Goal: Task Accomplishment & Management: Complete application form

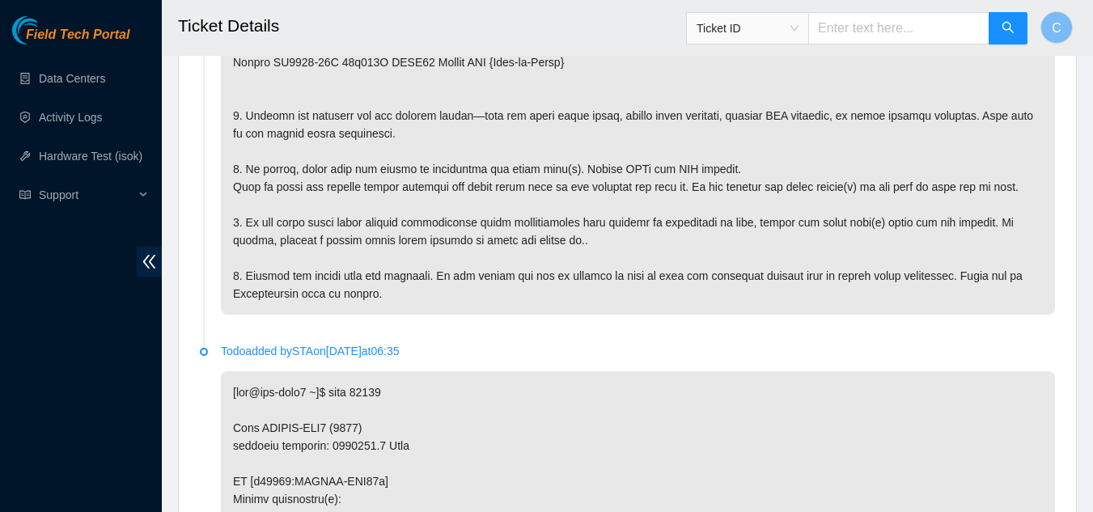
scroll to position [486, 0]
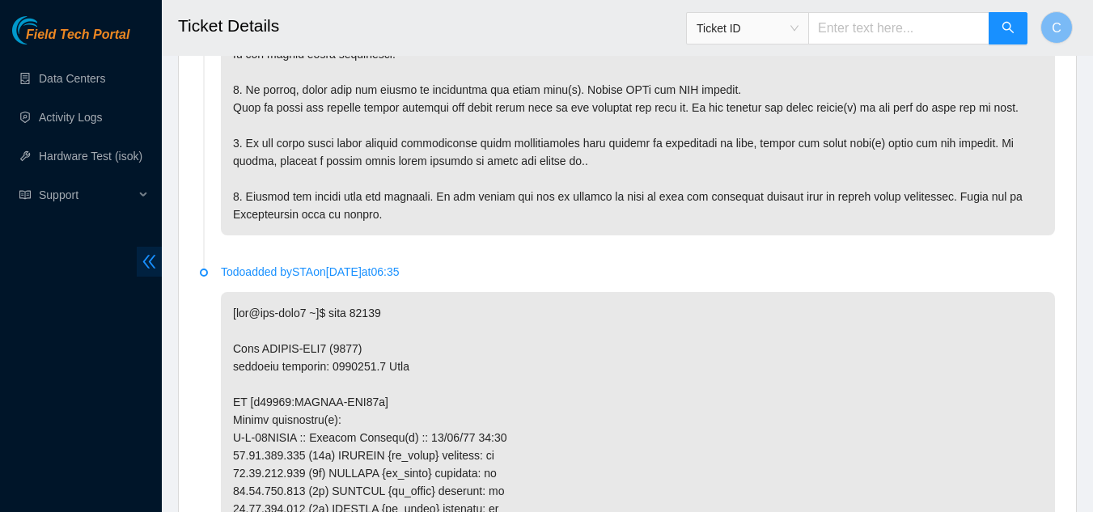
click at [141, 260] on icon "double-left" at bounding box center [149, 261] width 17 height 17
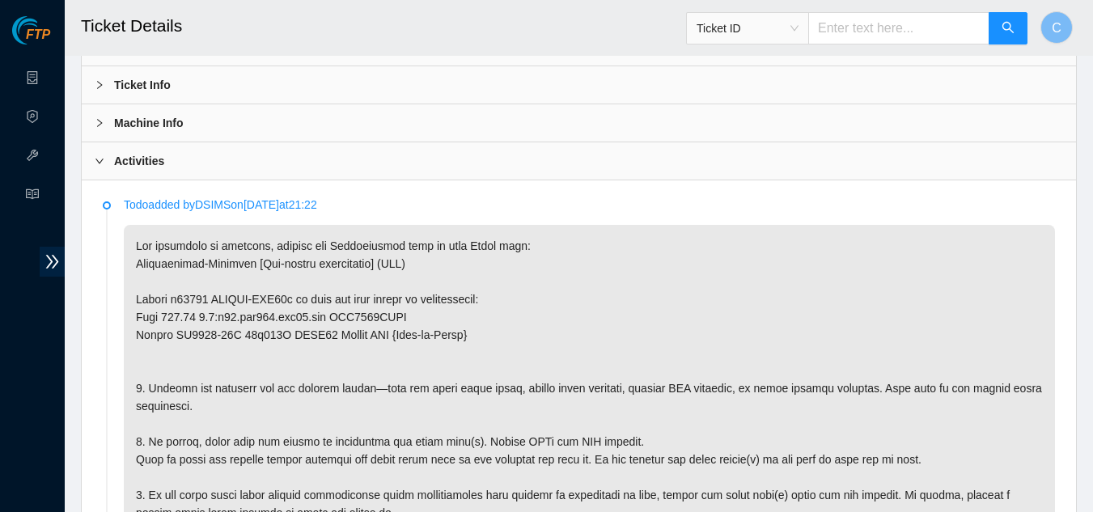
scroll to position [162, 0]
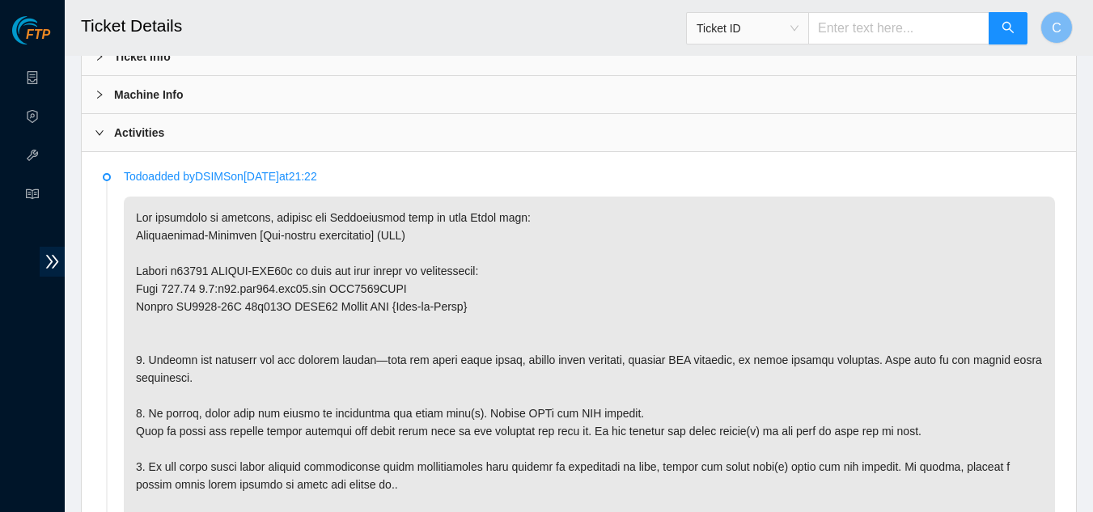
click at [193, 138] on div "Activities" at bounding box center [579, 132] width 994 height 37
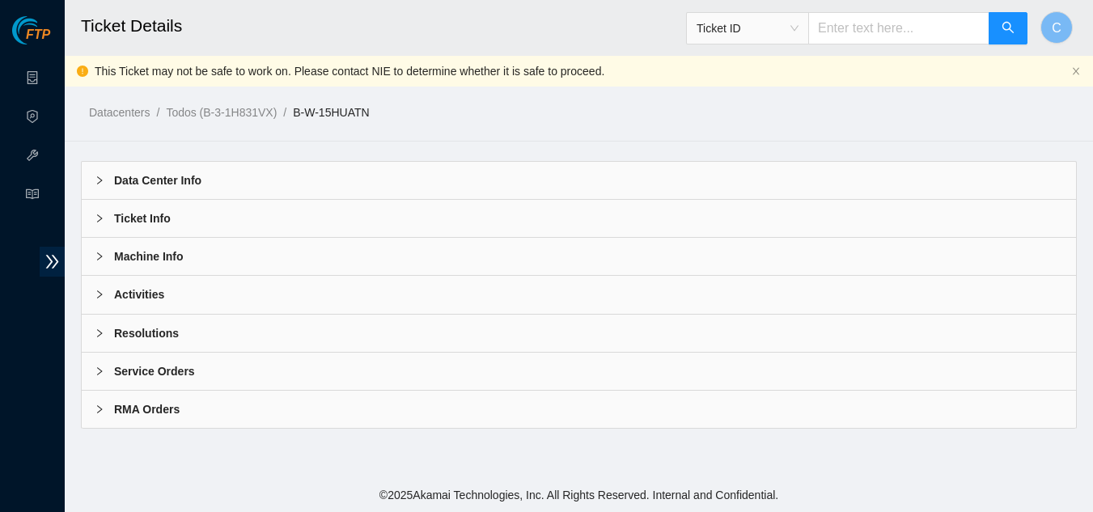
scroll to position [0, 0]
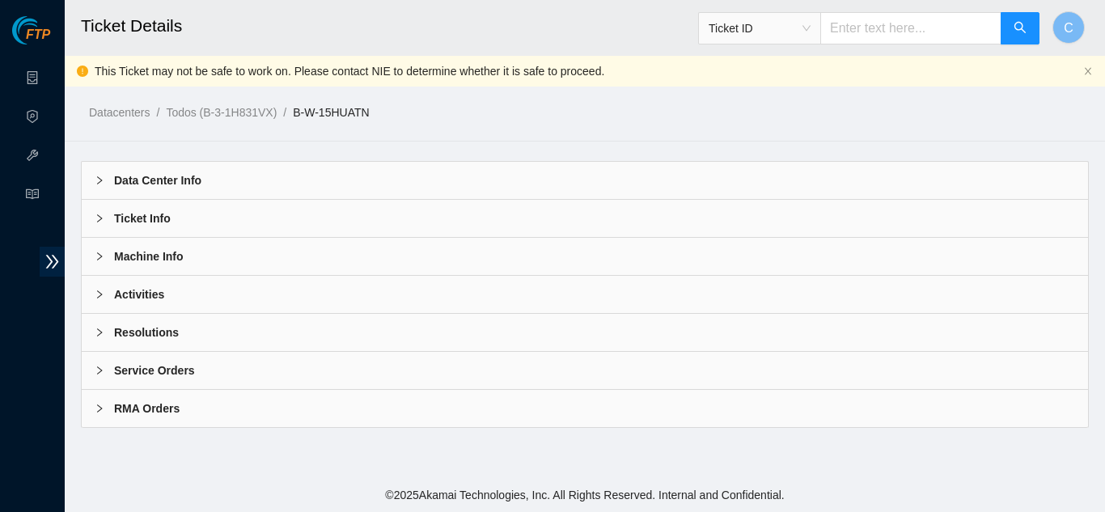
click at [187, 330] on div "Resolutions" at bounding box center [585, 332] width 1007 height 37
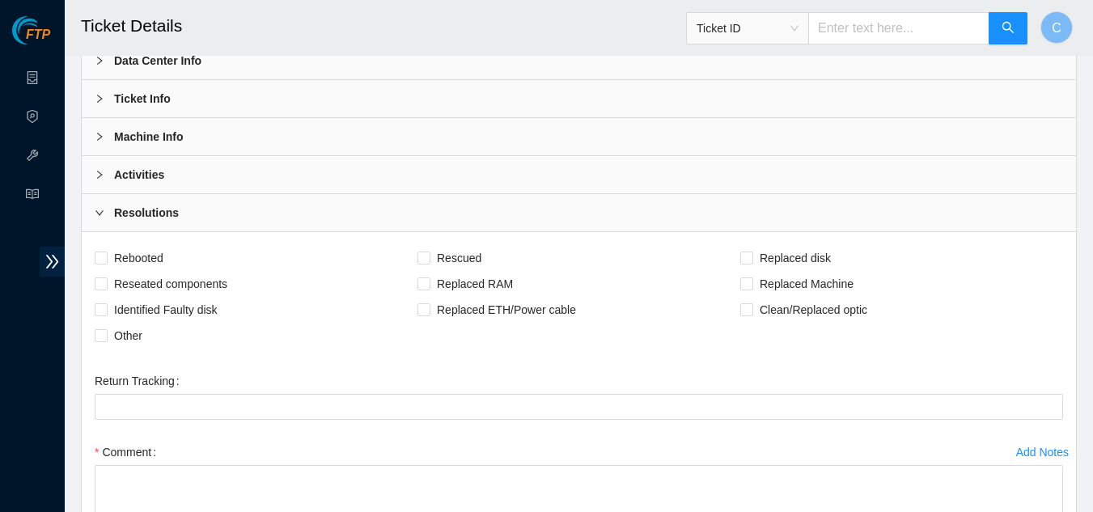
scroll to position [324, 0]
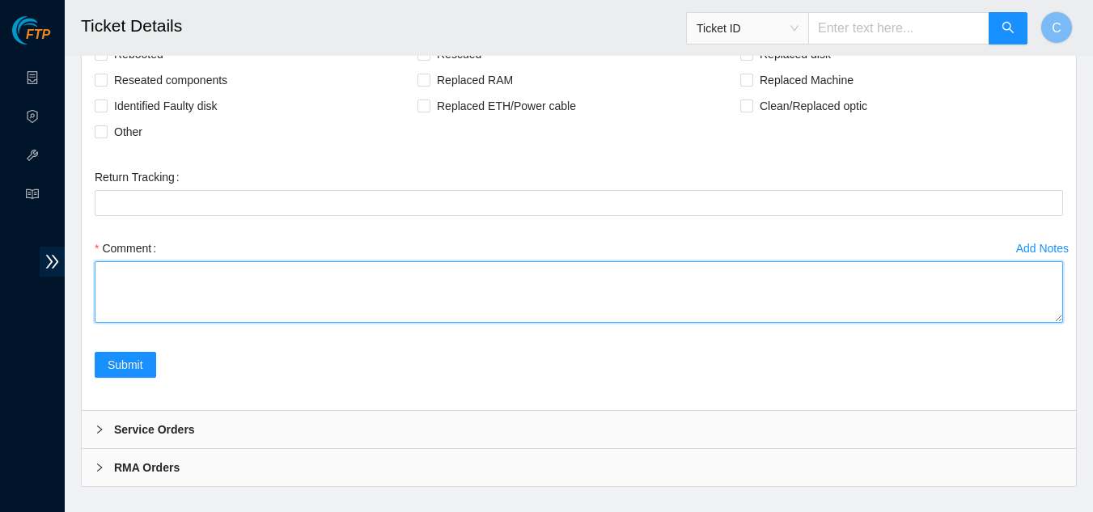
click at [152, 290] on textarea "Comment" at bounding box center [579, 291] width 969 height 61
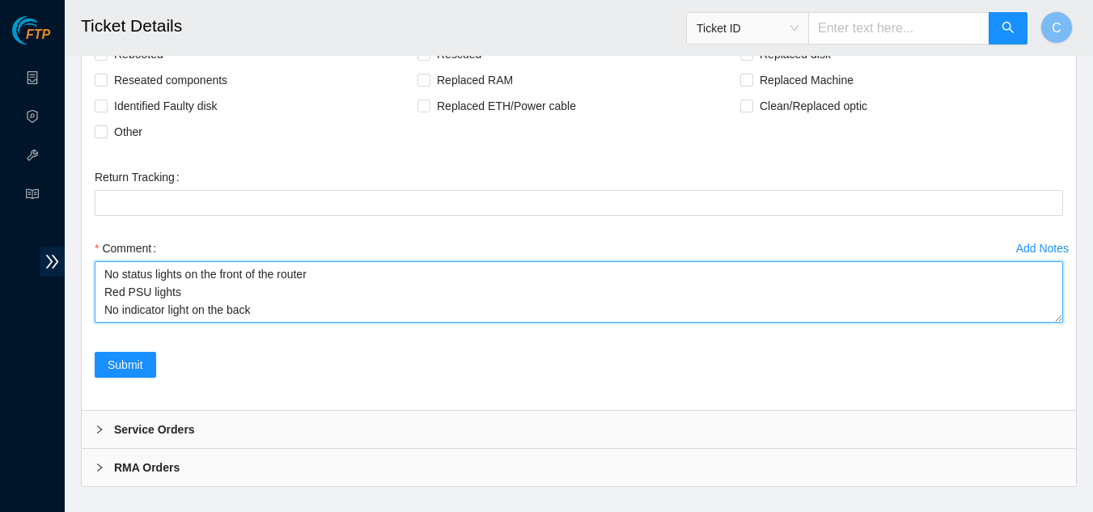
click at [191, 312] on textarea "No status lights on the front of the router Red PSU lights No indicator light o…" at bounding box center [579, 291] width 969 height 61
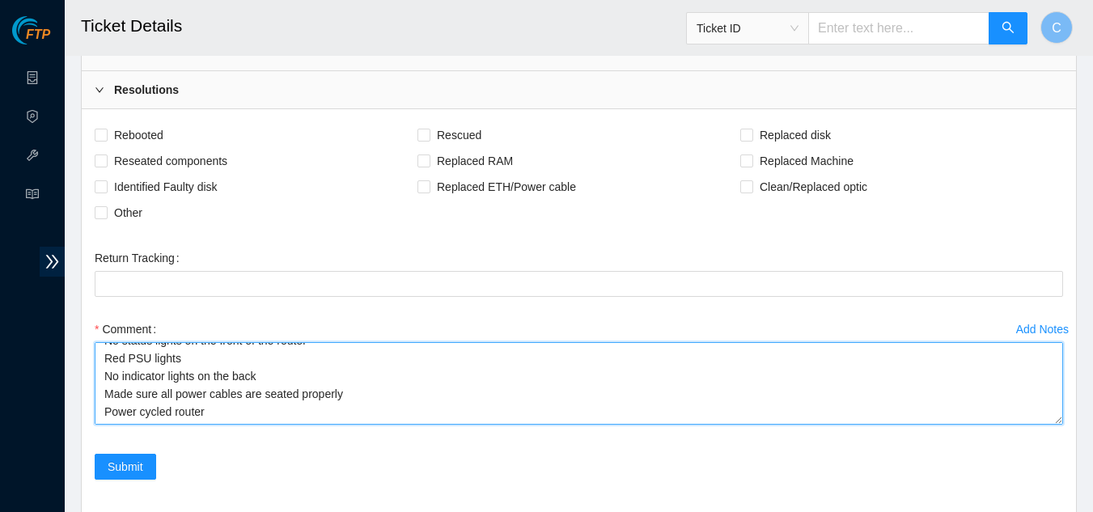
scroll to position [0, 0]
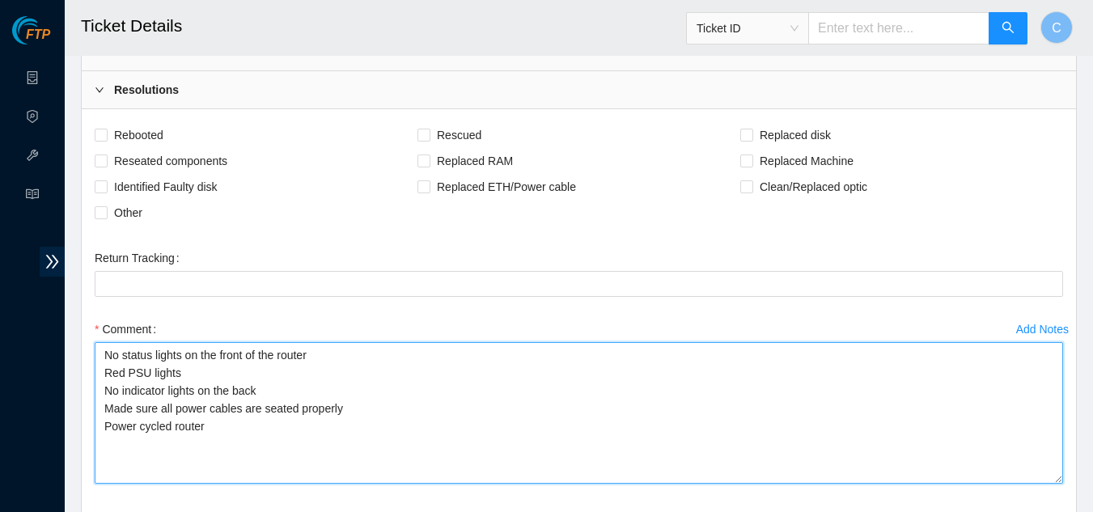
drag, startPoint x: 1058, startPoint y: 401, endPoint x: 1071, endPoint y: 481, distance: 81.3
click at [1071, 481] on div "Rebooted Rescued Replaced disk Reseated components Replaced RAM Replaced Machin…" at bounding box center [579, 340] width 994 height 462
type textarea "No status lights on the front of the router Red PSU lights No indicator lights …"
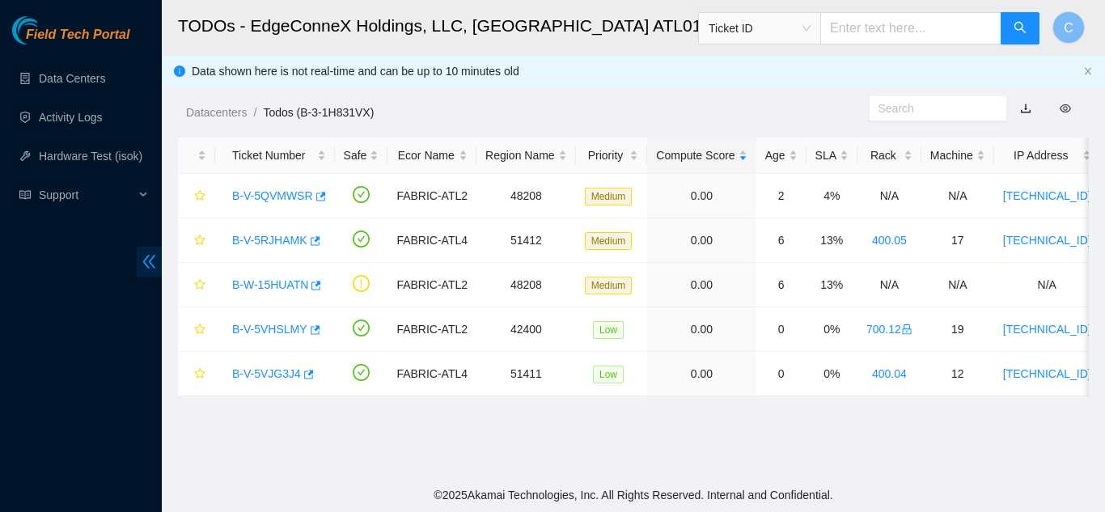
click at [147, 257] on icon "double-left" at bounding box center [149, 262] width 13 height 14
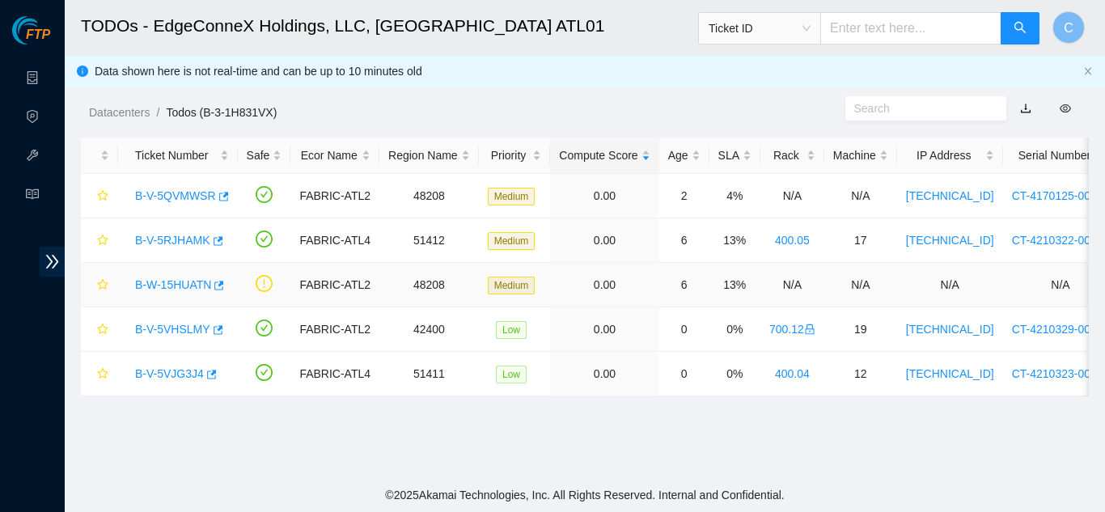
click at [152, 282] on link "B-W-15HUATN" at bounding box center [173, 284] width 76 height 13
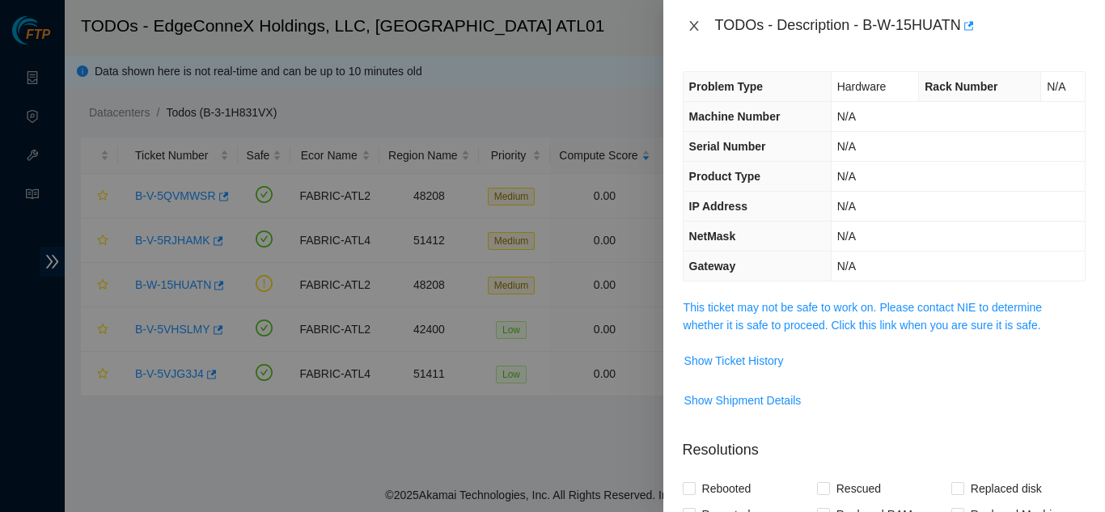
click at [690, 22] on icon "close" at bounding box center [693, 26] width 9 height 10
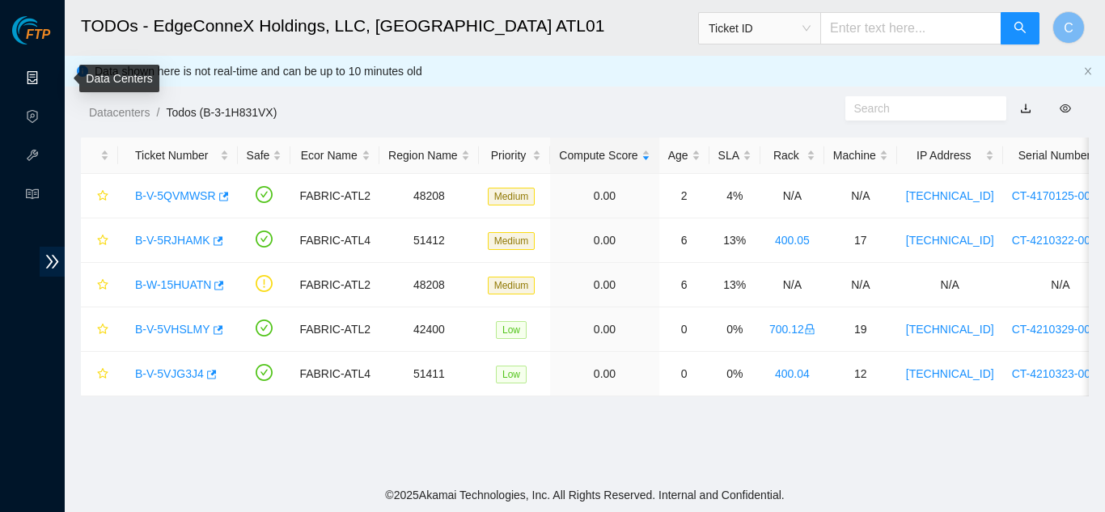
click at [47, 78] on link "Data Centers" at bounding box center [80, 78] width 66 height 13
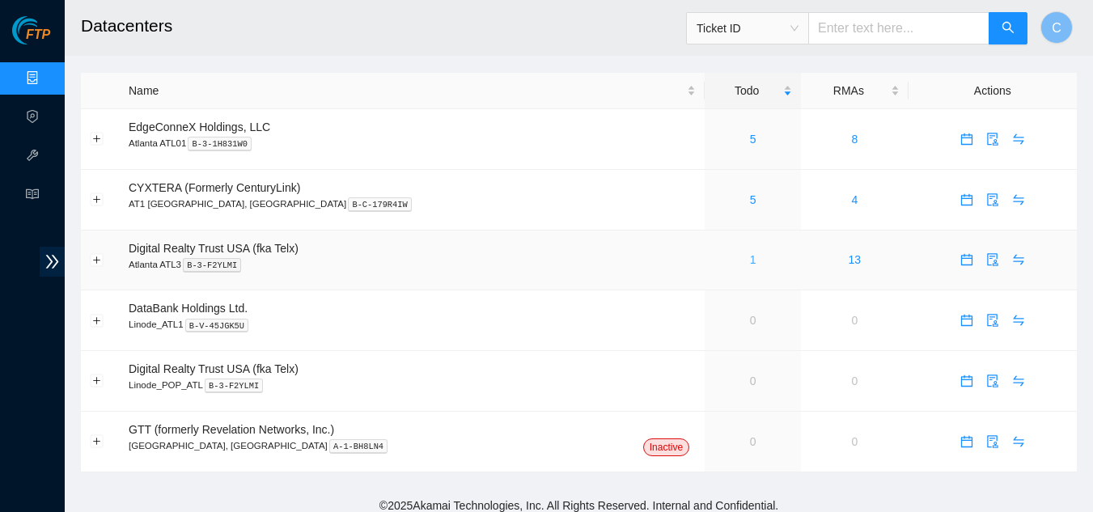
click at [750, 261] on link "1" at bounding box center [753, 259] width 6 height 13
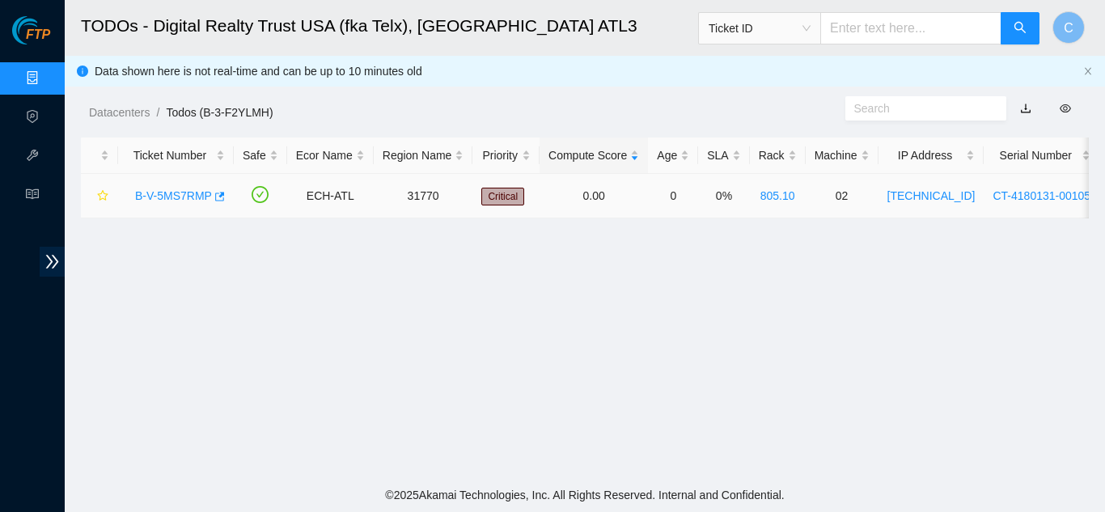
click at [157, 193] on link "B-V-5MS7RMP" at bounding box center [173, 195] width 77 height 13
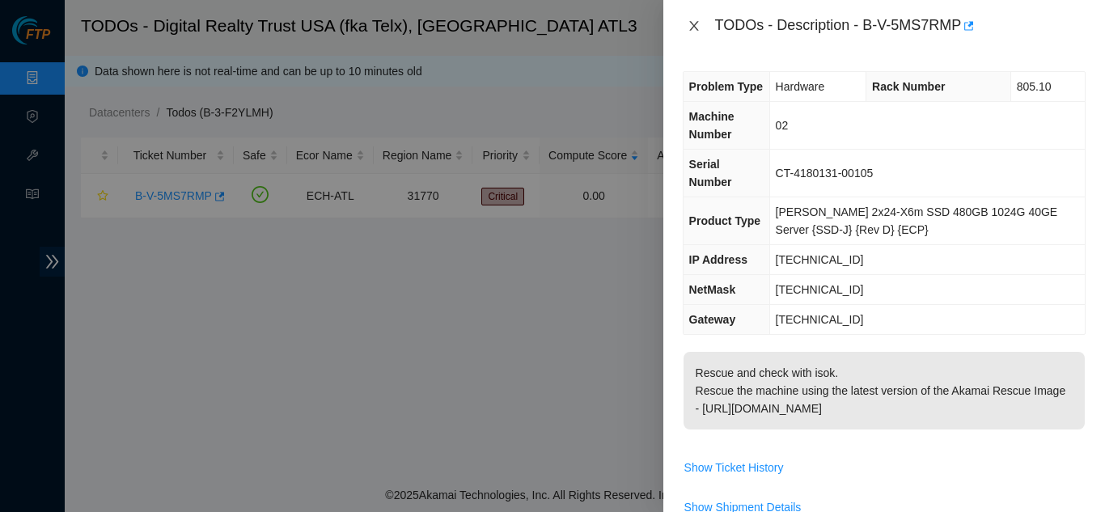
click at [686, 24] on button "Close" at bounding box center [694, 26] width 23 height 15
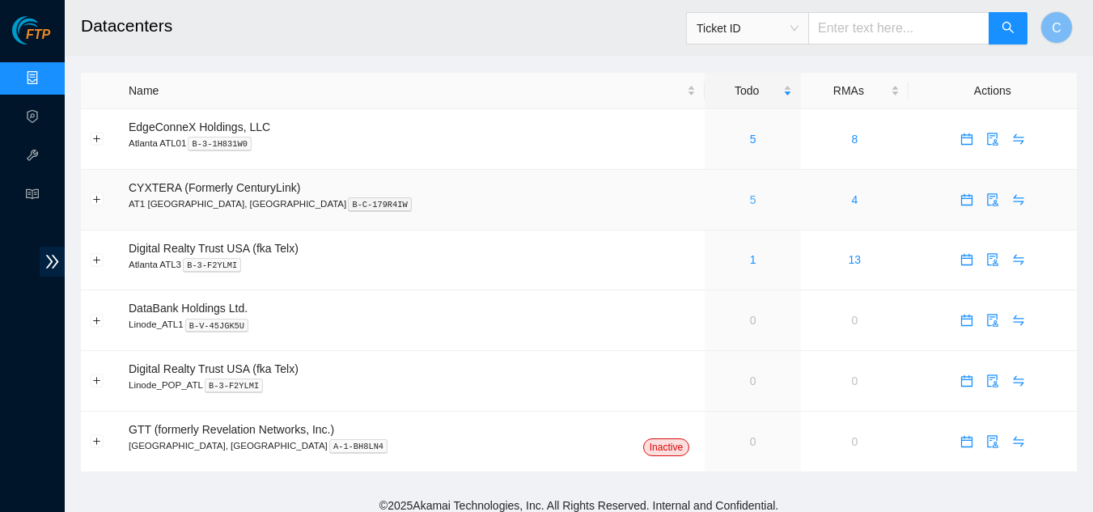
click at [750, 201] on link "5" at bounding box center [753, 199] width 6 height 13
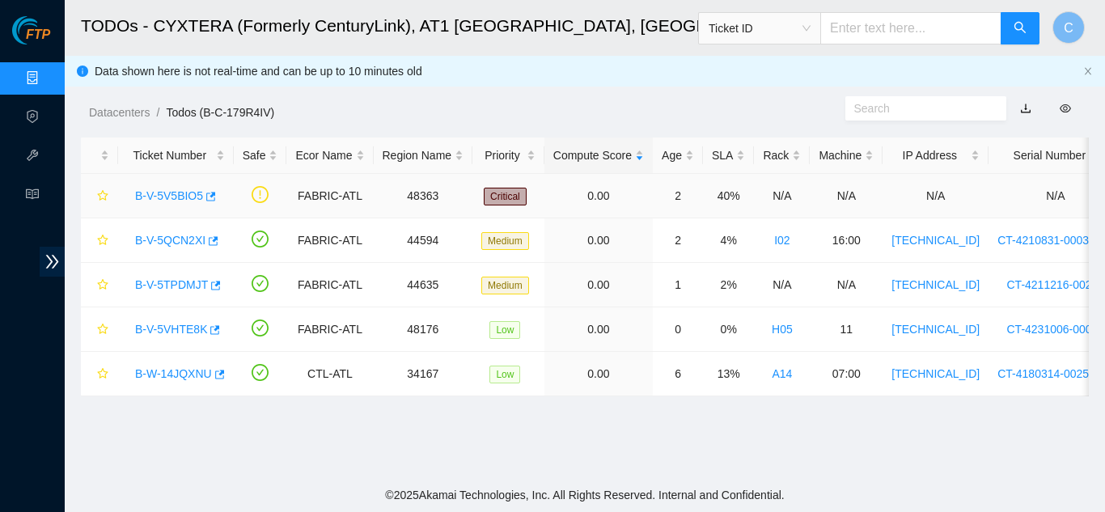
click at [151, 191] on link "B-V-5V5BIO5" at bounding box center [169, 195] width 68 height 13
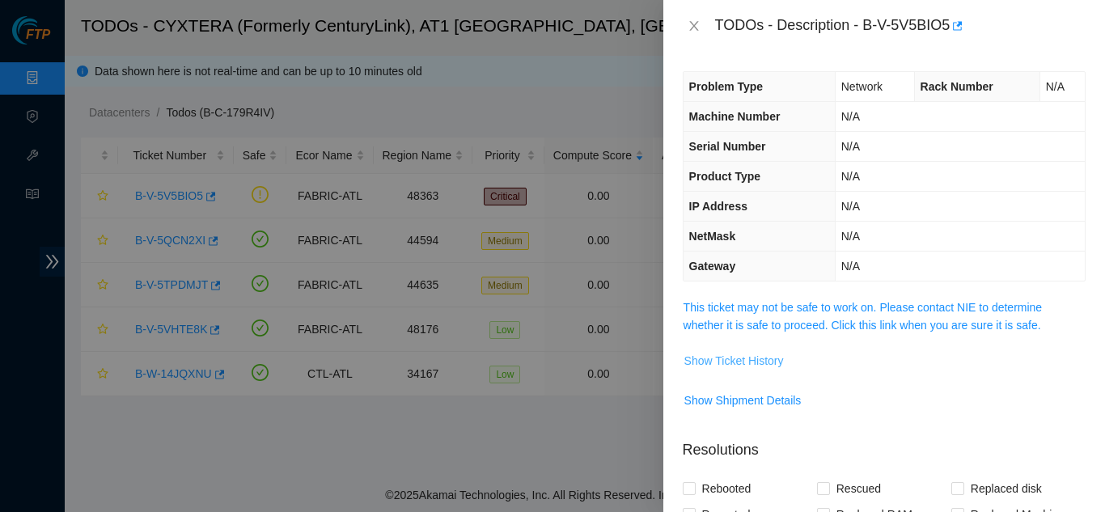
click at [758, 362] on span "Show Ticket History" at bounding box center [735, 361] width 100 height 18
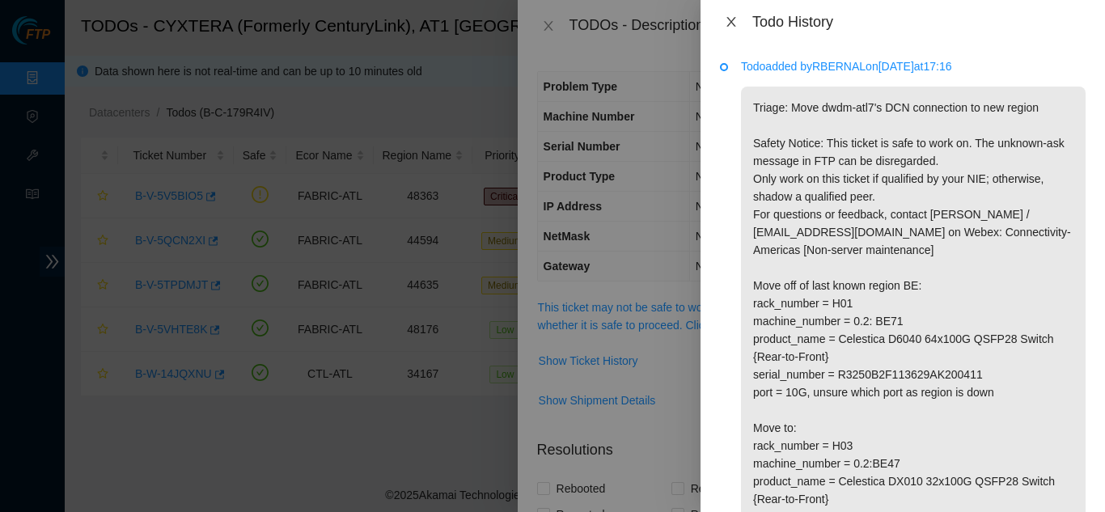
click at [730, 17] on icon "close" at bounding box center [731, 21] width 13 height 13
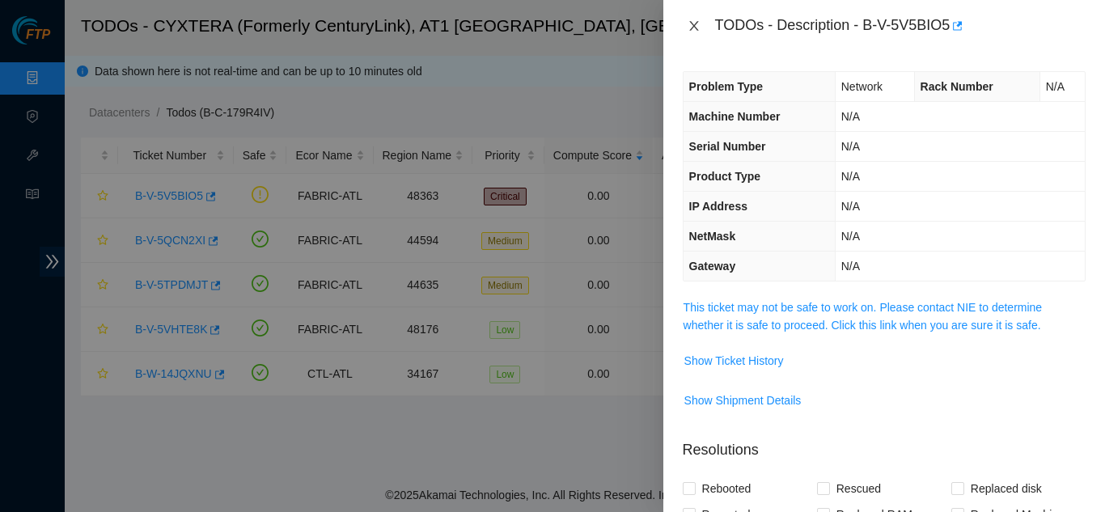
click at [694, 23] on icon "close" at bounding box center [694, 25] width 13 height 13
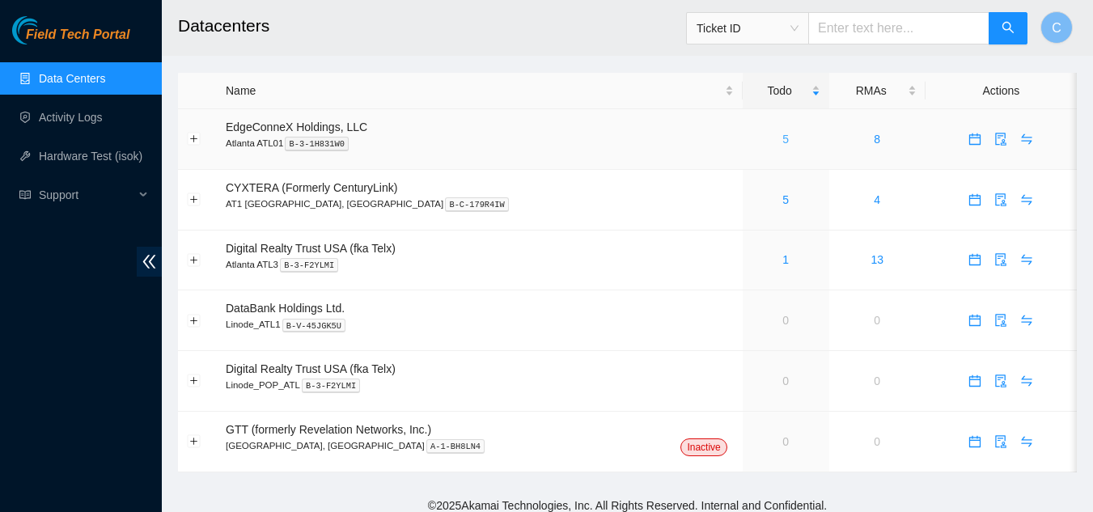
click at [782, 138] on link "5" at bounding box center [785, 139] width 6 height 13
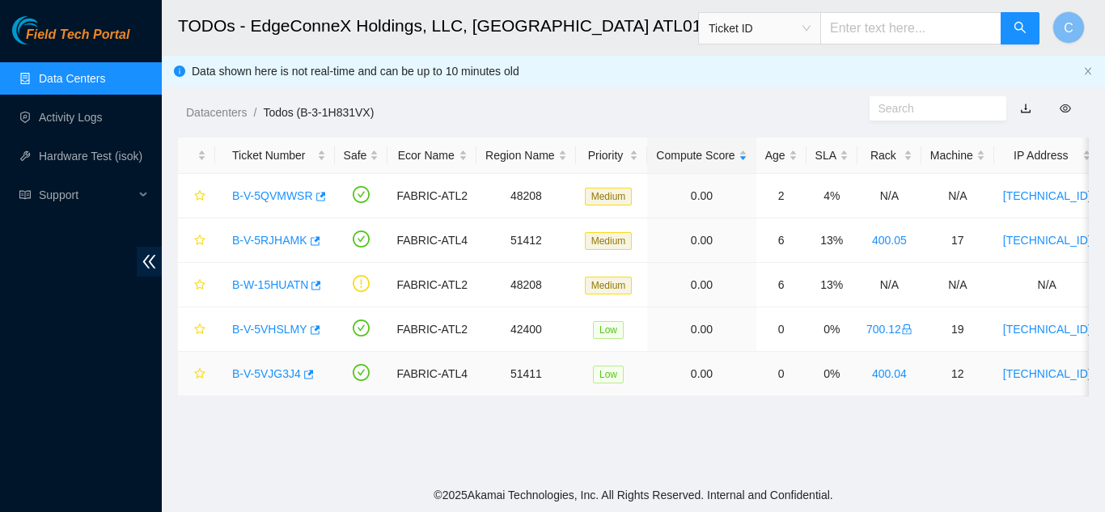
click at [259, 372] on link "B-V-5VJG3J4" at bounding box center [266, 373] width 69 height 13
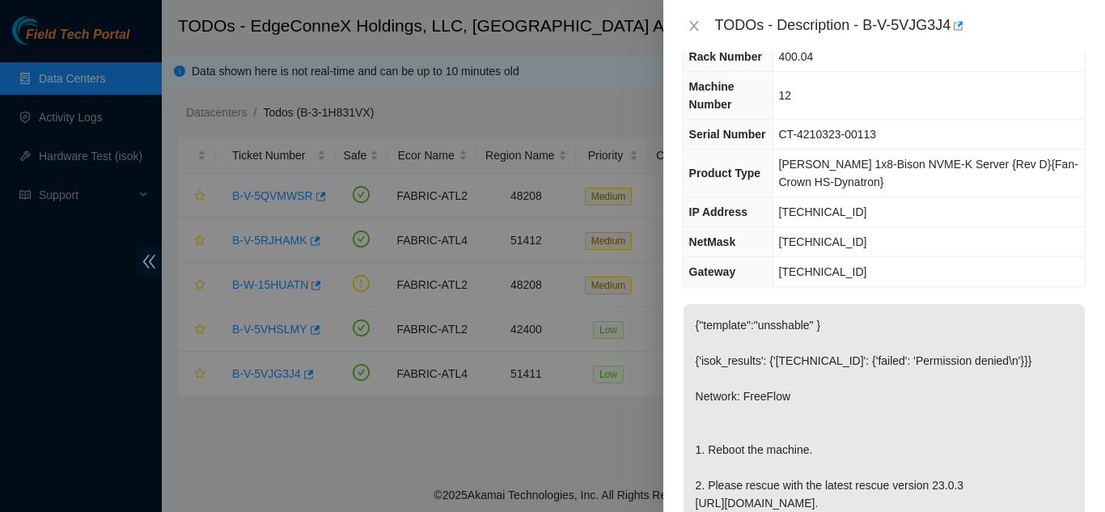
scroll to position [162, 0]
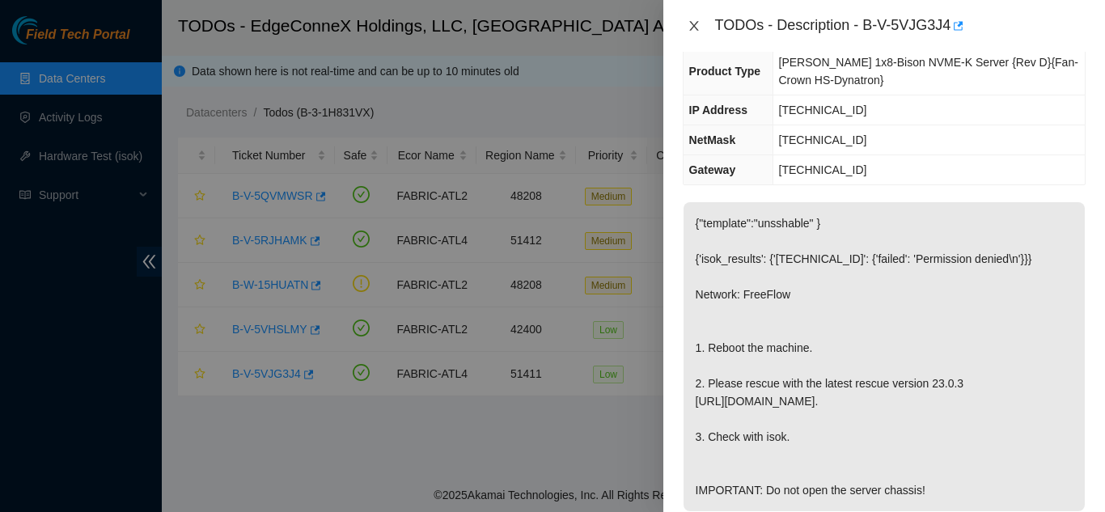
click at [689, 26] on icon "close" at bounding box center [694, 25] width 13 height 13
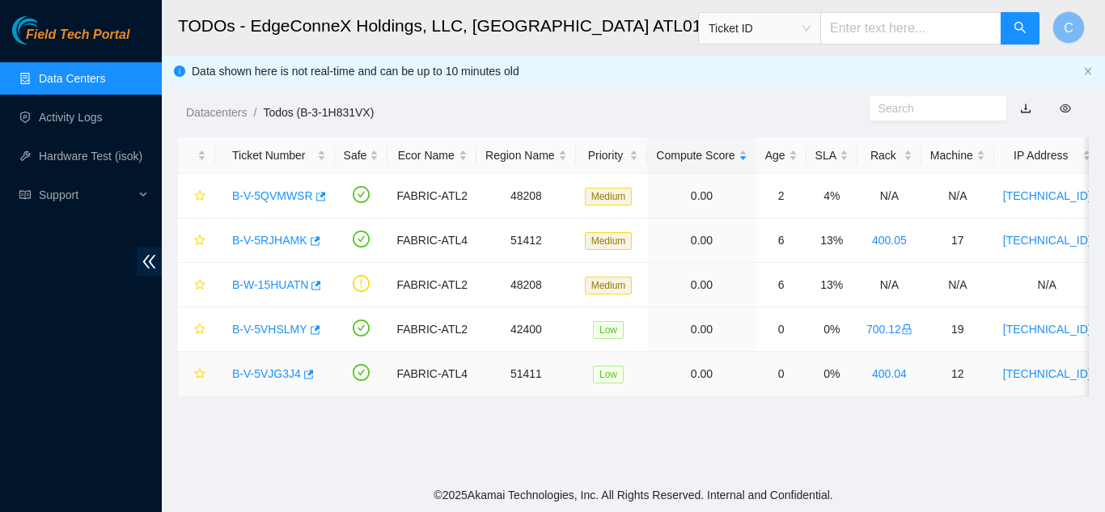
scroll to position [189, 0]
click at [277, 330] on link "B-V-5VHSLMY" at bounding box center [269, 329] width 75 height 13
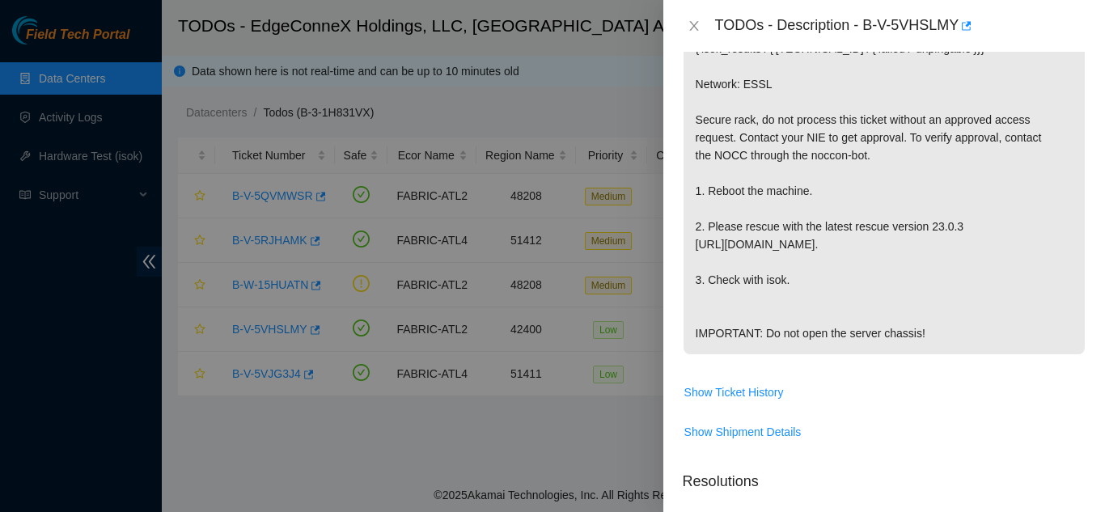
scroll to position [324, 0]
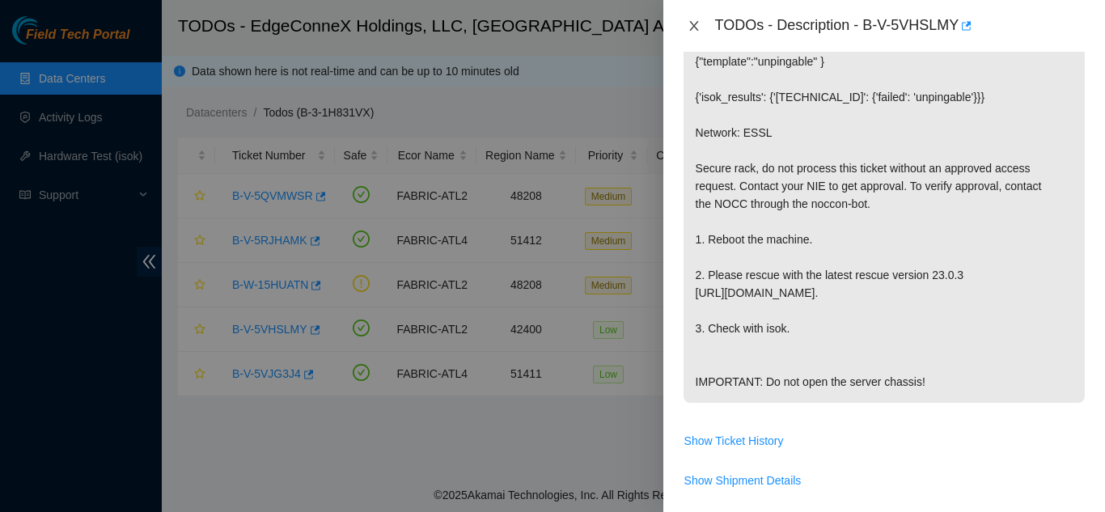
click at [698, 25] on icon "close" at bounding box center [694, 25] width 13 height 13
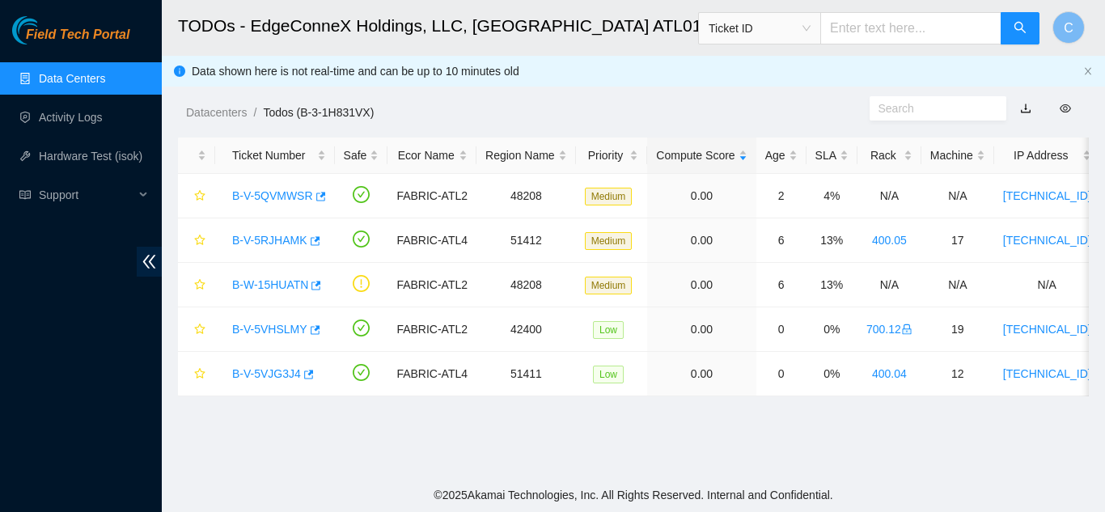
scroll to position [312, 0]
click at [147, 261] on icon "double-left" at bounding box center [149, 261] width 17 height 17
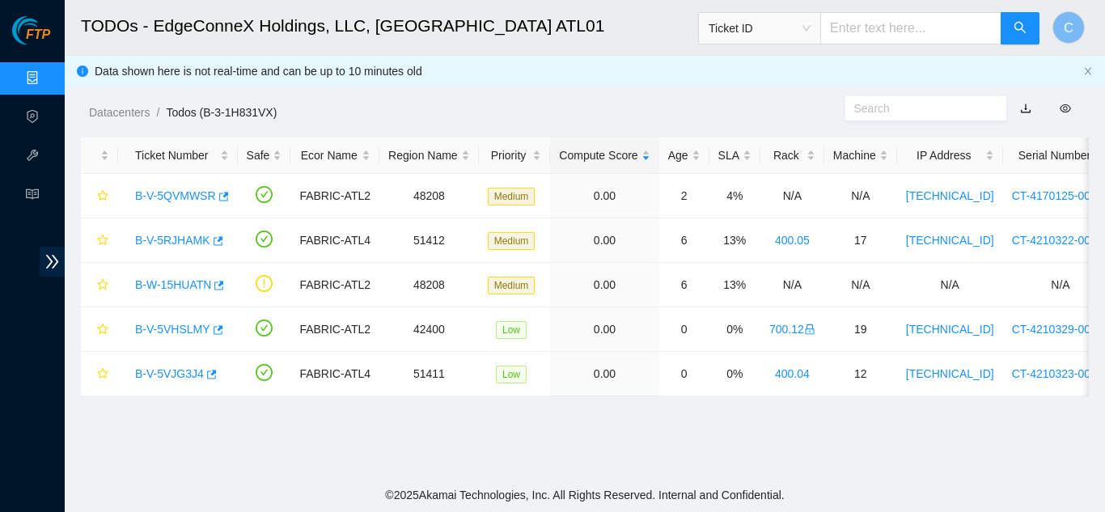
click at [47, 74] on link "Data Centers" at bounding box center [80, 78] width 66 height 13
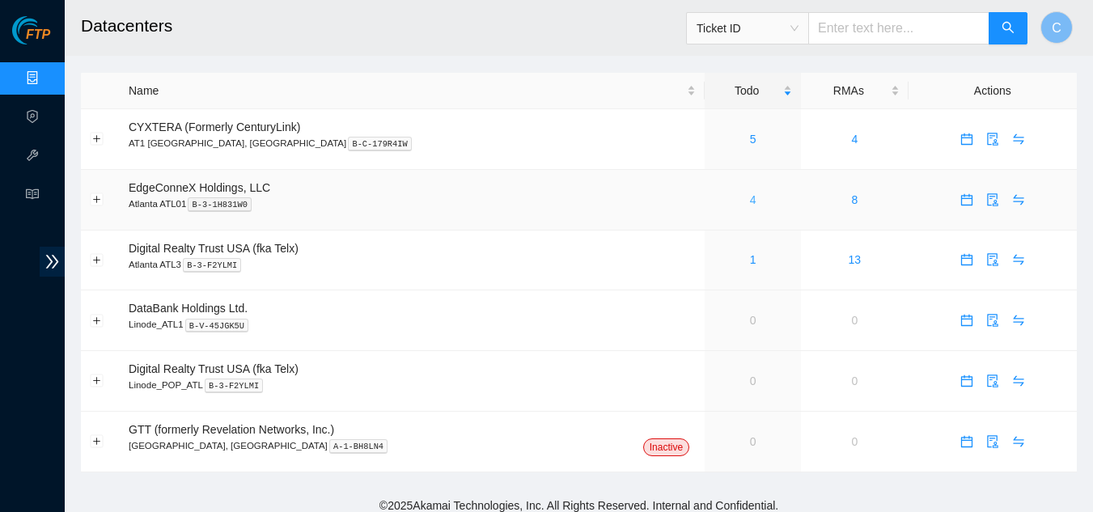
click at [750, 201] on link "4" at bounding box center [753, 199] width 6 height 13
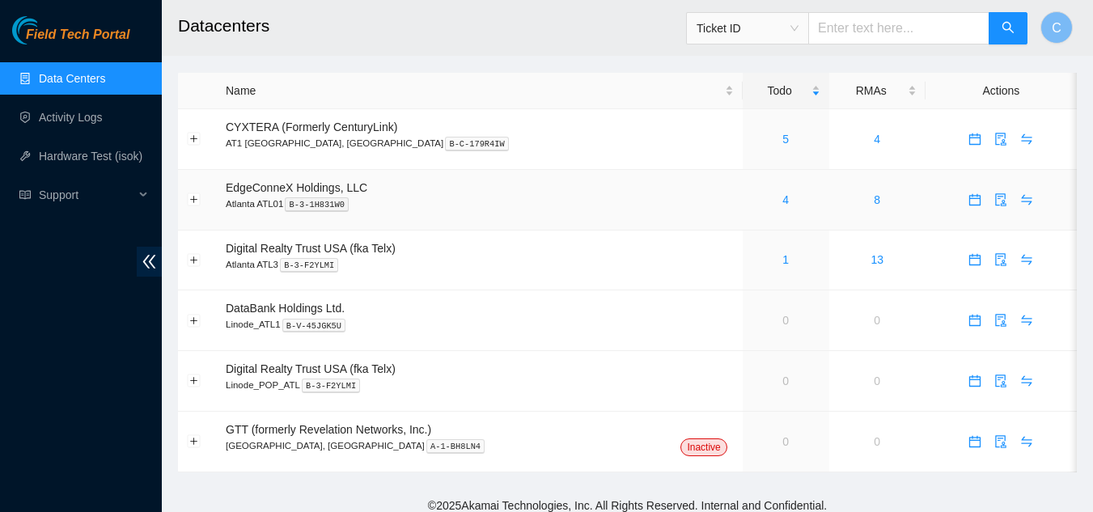
click at [752, 203] on div "4" at bounding box center [786, 200] width 69 height 18
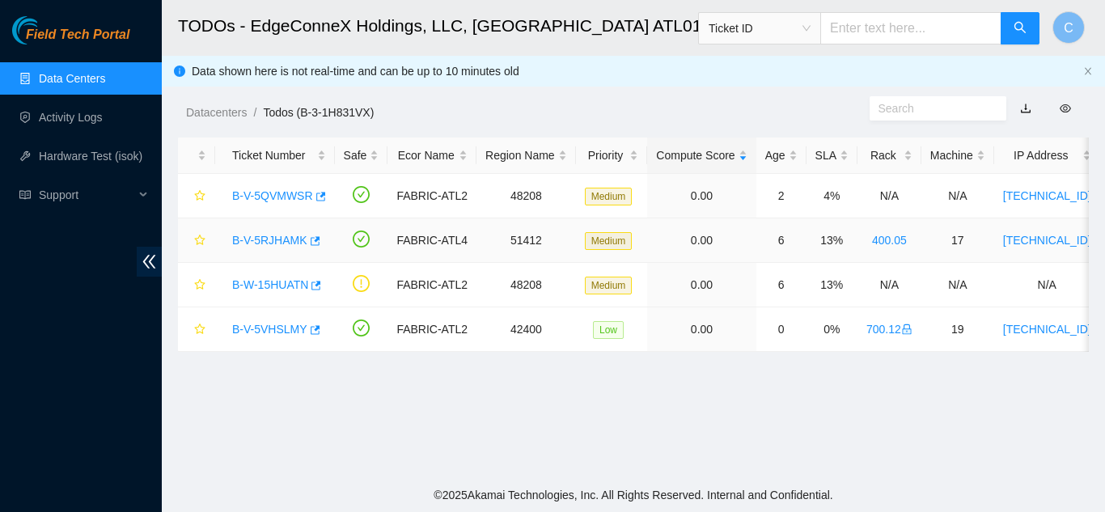
click at [277, 234] on link "B-V-5RJHAMK" at bounding box center [269, 240] width 75 height 13
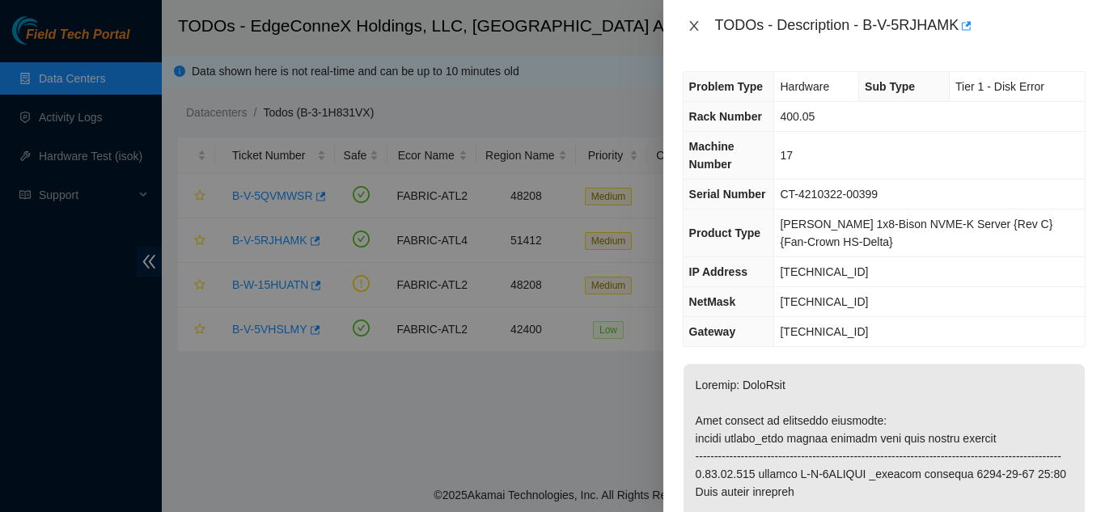
click at [698, 28] on icon "close" at bounding box center [694, 25] width 13 height 13
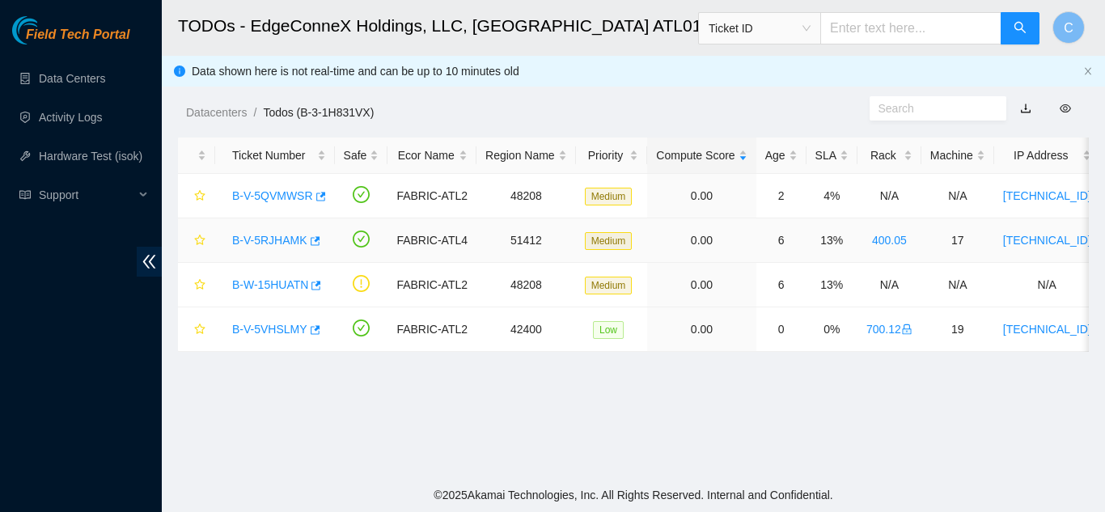
click at [269, 239] on link "B-V-5RJHAMK" at bounding box center [269, 240] width 75 height 13
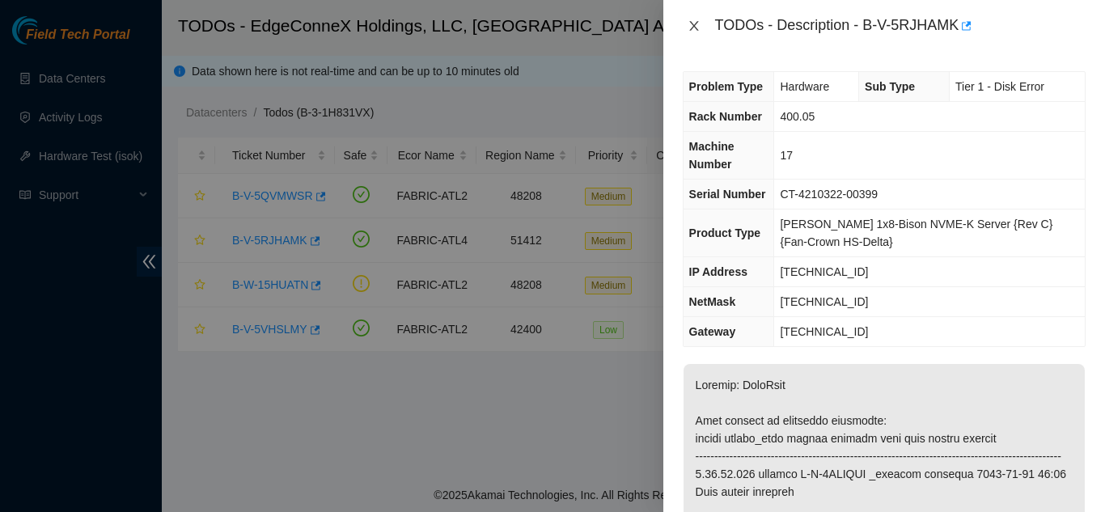
click at [693, 32] on icon "close" at bounding box center [694, 25] width 13 height 13
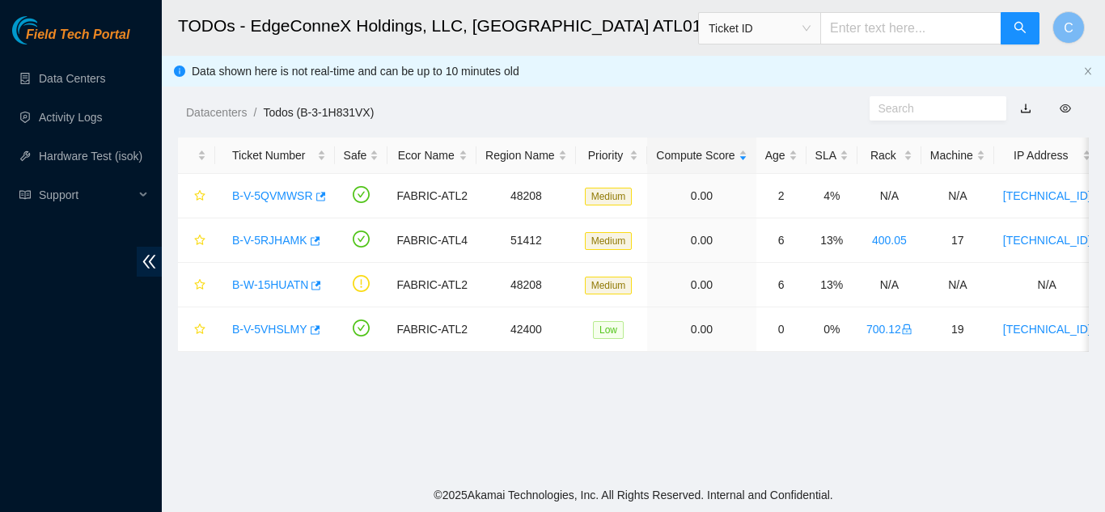
click at [364, 430] on main "TODOs - EdgeConneX Holdings, LLC, [GEOGRAPHIC_DATA] ATL01 Ticket ID C Data show…" at bounding box center [634, 239] width 944 height 478
drag, startPoint x: 274, startPoint y: 236, endPoint x: 291, endPoint y: 236, distance: 17.0
click at [274, 236] on link "B-V-5RJHAMK" at bounding box center [269, 240] width 75 height 13
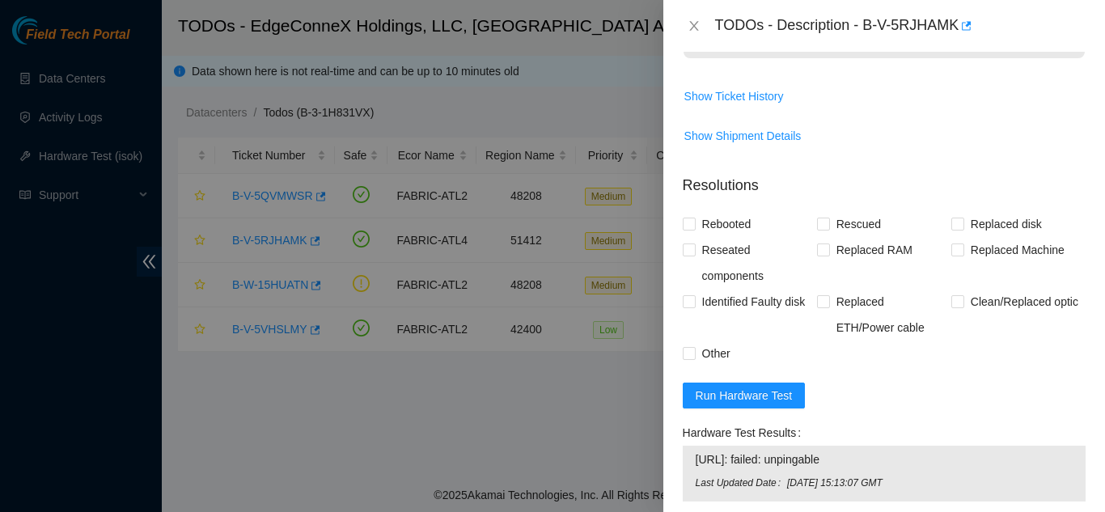
scroll to position [1614, 0]
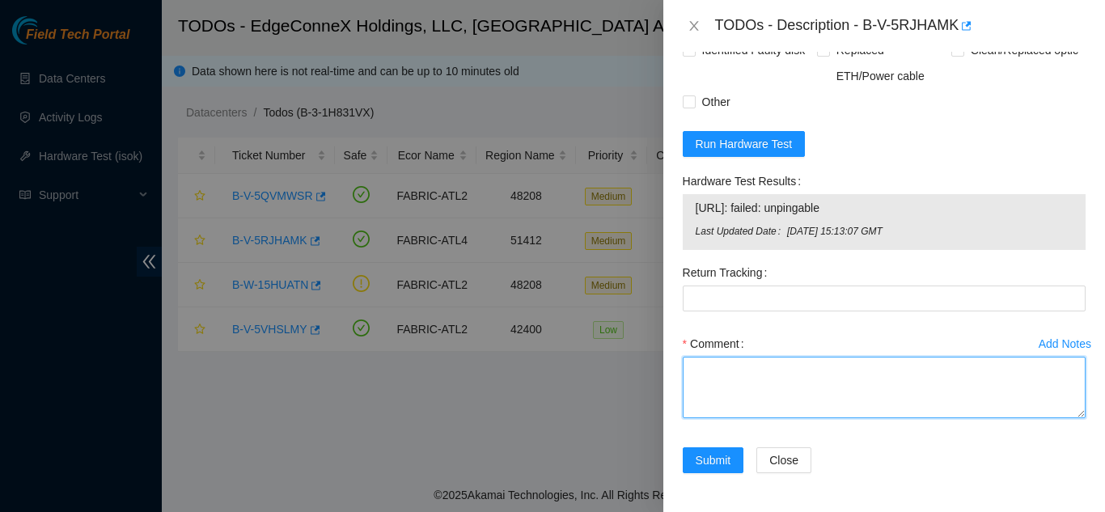
click at [778, 393] on textarea "Comment" at bounding box center [884, 387] width 403 height 61
paste textarea "Powered down server Replaced server sn: With new server sn: Rescued and Configu…"
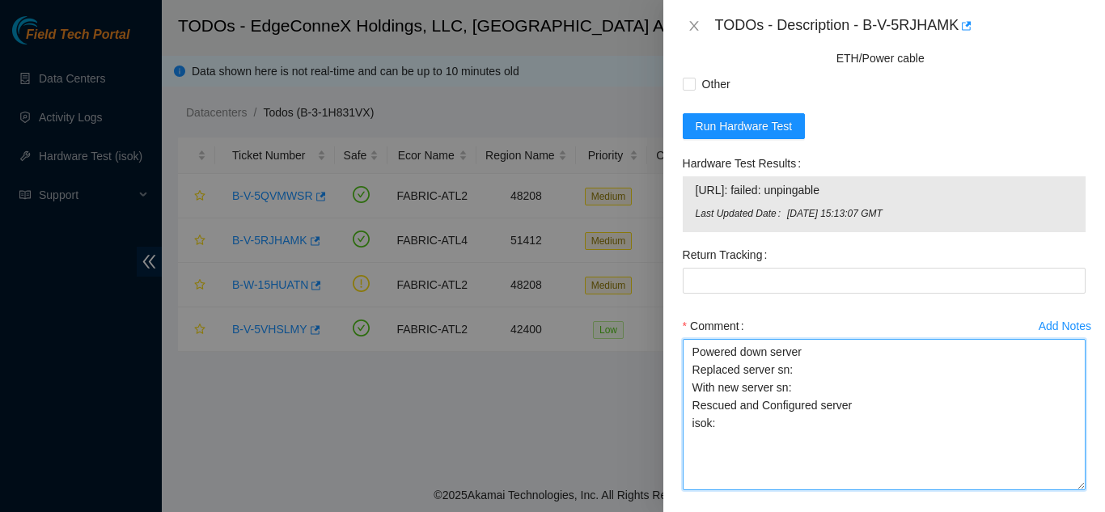
drag, startPoint x: 1067, startPoint y: 414, endPoint x: 1067, endPoint y: 504, distance: 89.8
click at [1067, 490] on textarea "Powered down server Replaced server sn: With new server sn: Rescued and Configu…" at bounding box center [884, 414] width 403 height 151
click at [754, 449] on textarea "Powered down server Replaced server sn: With new server sn: Rescued and Configu…" at bounding box center [884, 414] width 403 height 151
drag, startPoint x: 689, startPoint y: 384, endPoint x: 803, endPoint y: 384, distance: 113.3
click at [803, 384] on textarea "Powered down server Replaced server sn: With new server sn: Rescued and Configu…" at bounding box center [884, 414] width 403 height 151
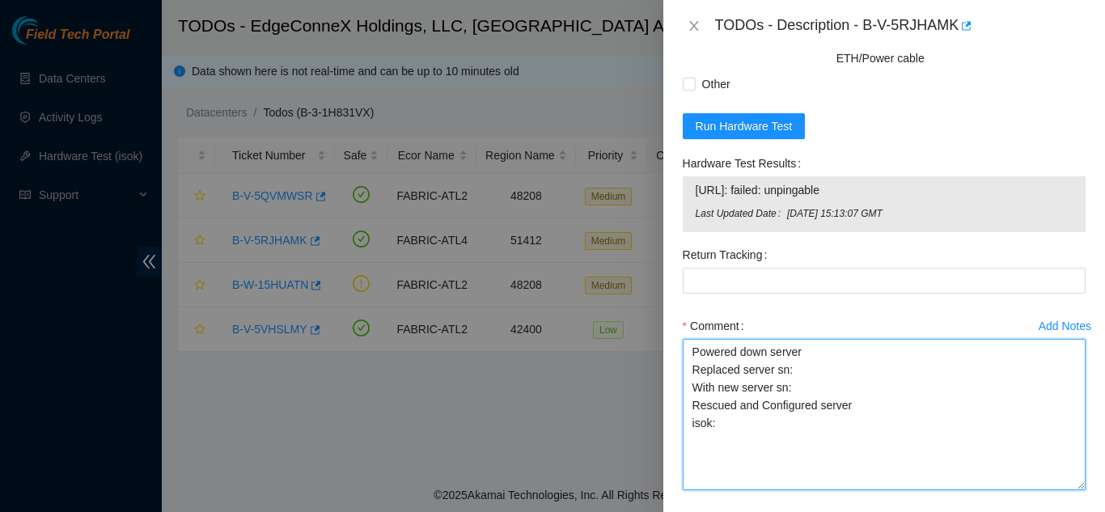
click at [689, 374] on textarea "Powered down server Replaced server sn: With new server sn: Rescued and Configu…" at bounding box center [884, 414] width 403 height 151
drag, startPoint x: 704, startPoint y: 372, endPoint x: 782, endPoint y: 391, distance: 80.7
click at [782, 391] on textarea "Powered down server Replaced server sn: With new server sn: Rescued and Configu…" at bounding box center [884, 414] width 403 height 151
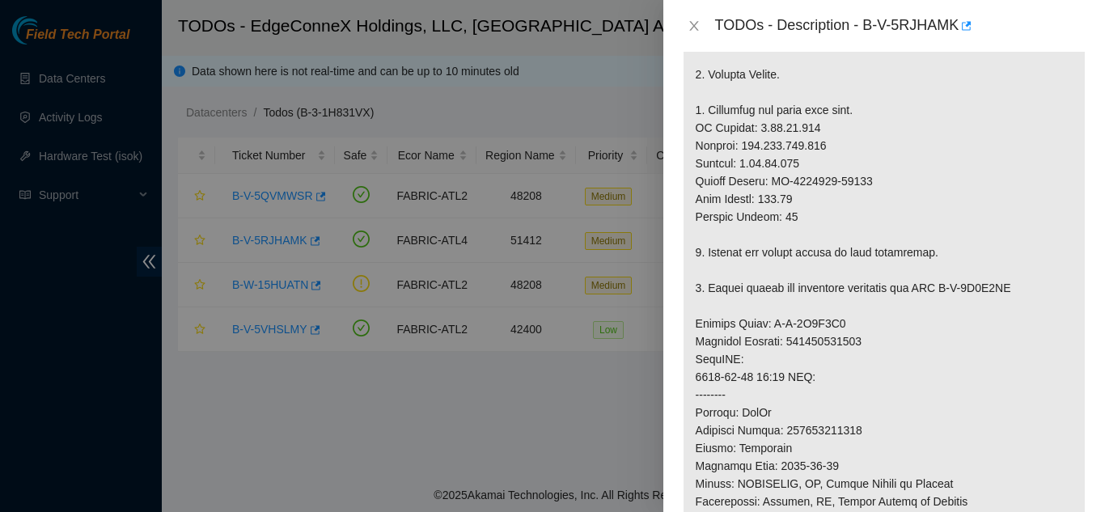
scroll to position [320, 0]
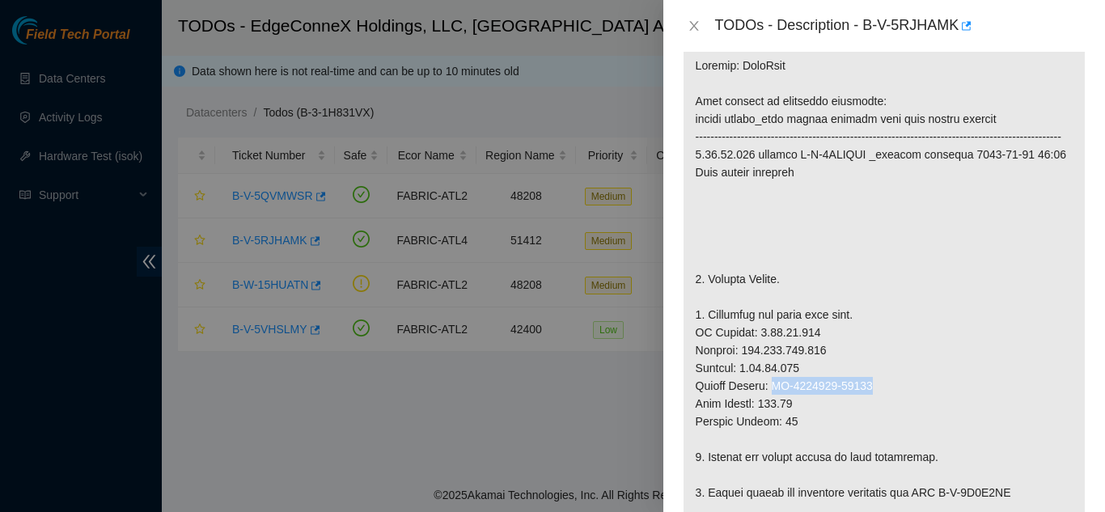
drag, startPoint x: 874, startPoint y: 404, endPoint x: 775, endPoint y: 396, distance: 99.0
copy p "CT-4210322-00399"
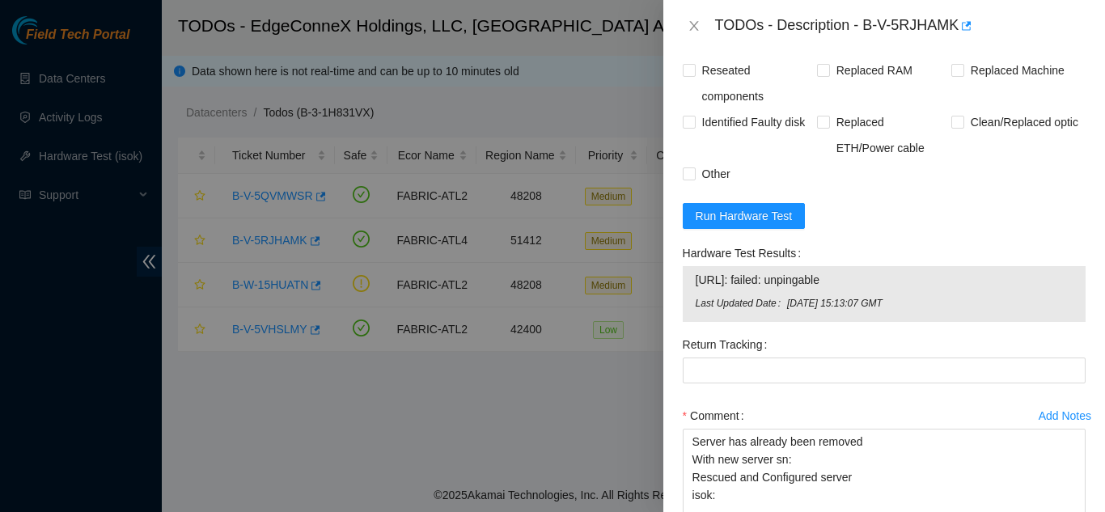
scroll to position [1533, 0]
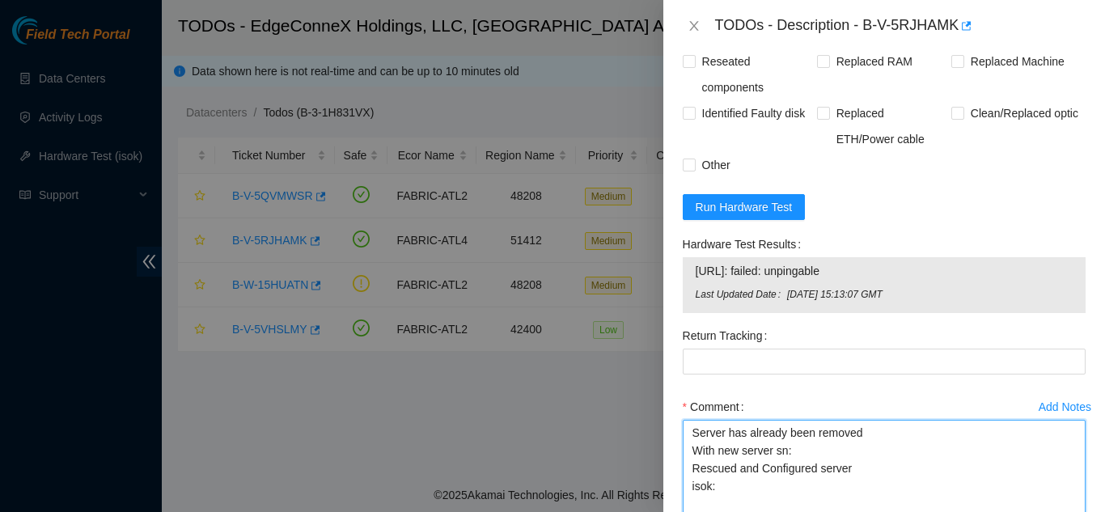
click at [802, 471] on textarea "Server has already been removed With new server sn: Rescued and Configured serv…" at bounding box center [884, 495] width 403 height 151
paste textarea "CT-4210322-00399"
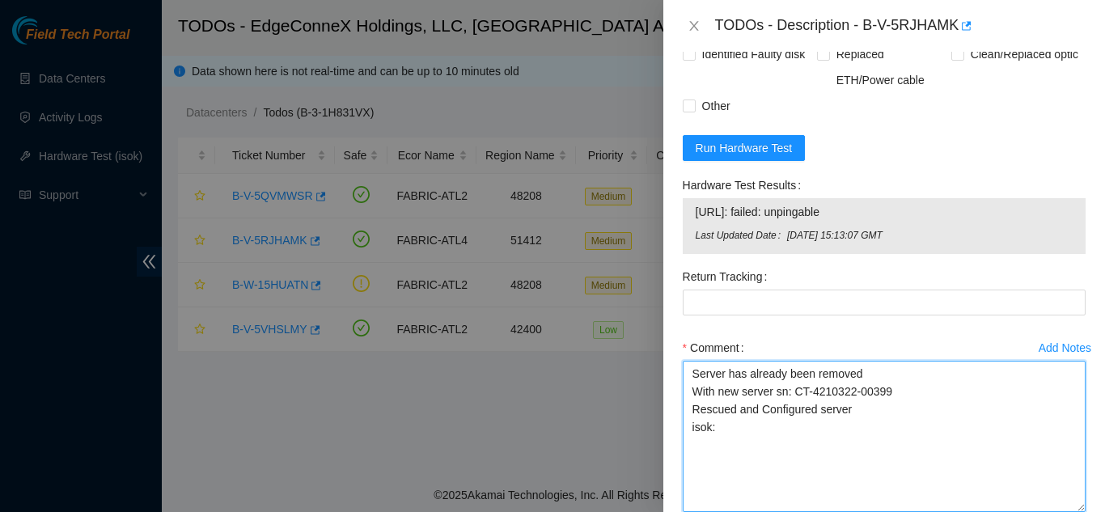
scroll to position [1695, 0]
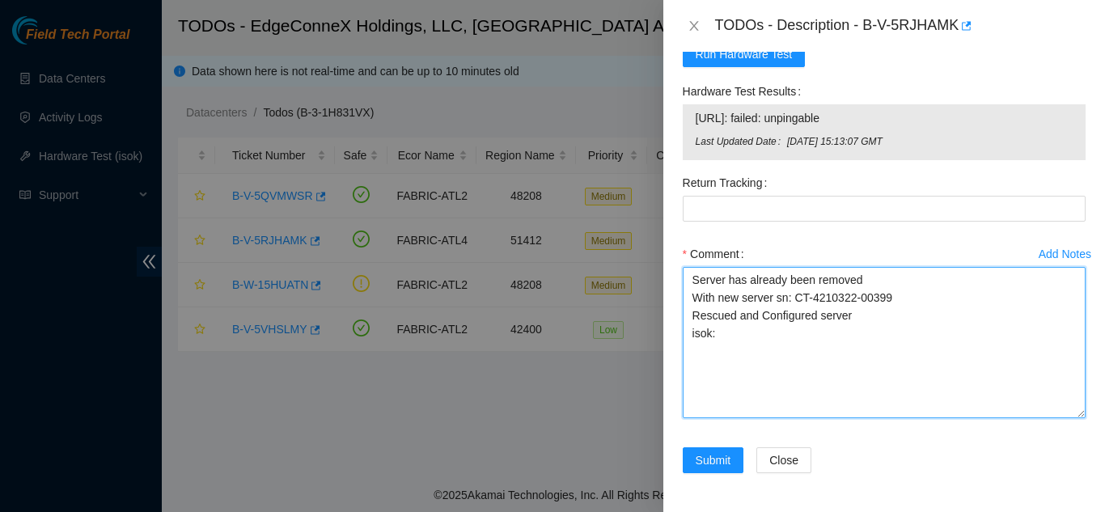
click at [749, 350] on textarea "Server has already been removed With new server sn: CT-4210322-00399 Rescued an…" at bounding box center [884, 342] width 403 height 151
click at [729, 348] on textarea "Server has already been removed With new server sn: CT-4210322-00399 Rescued an…" at bounding box center [884, 342] width 403 height 151
paste textarea "2.23.85.212 : passed: ok"
click at [717, 345] on textarea "Server has already been removed With new server sn: CT-4210322-00399 Rescued an…" at bounding box center [884, 342] width 403 height 151
click at [875, 340] on textarea "Server has already been removed With new server sn: CT-4210322-00399 Rescued an…" at bounding box center [884, 342] width 403 height 151
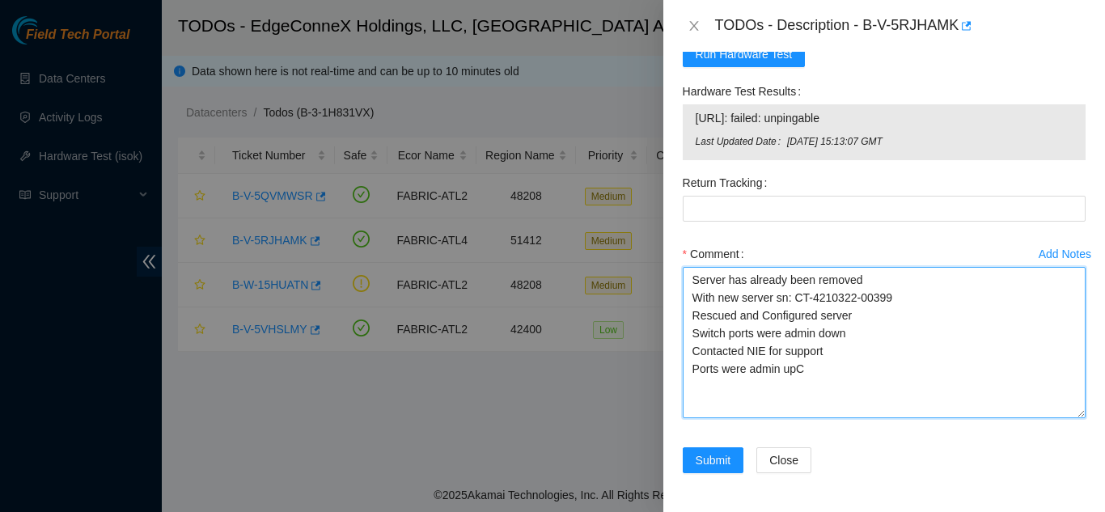
scroll to position [0, 0]
drag, startPoint x: 782, startPoint y: 286, endPoint x: 895, endPoint y: 432, distance: 184.0
click at [895, 428] on div "Comment Server has already been removed With new server sn: CT-4210322-00399 Re…" at bounding box center [884, 334] width 403 height 187
type textarea "Server has already been removed With new server sn: CT-4210322-00399 Rescued an…"
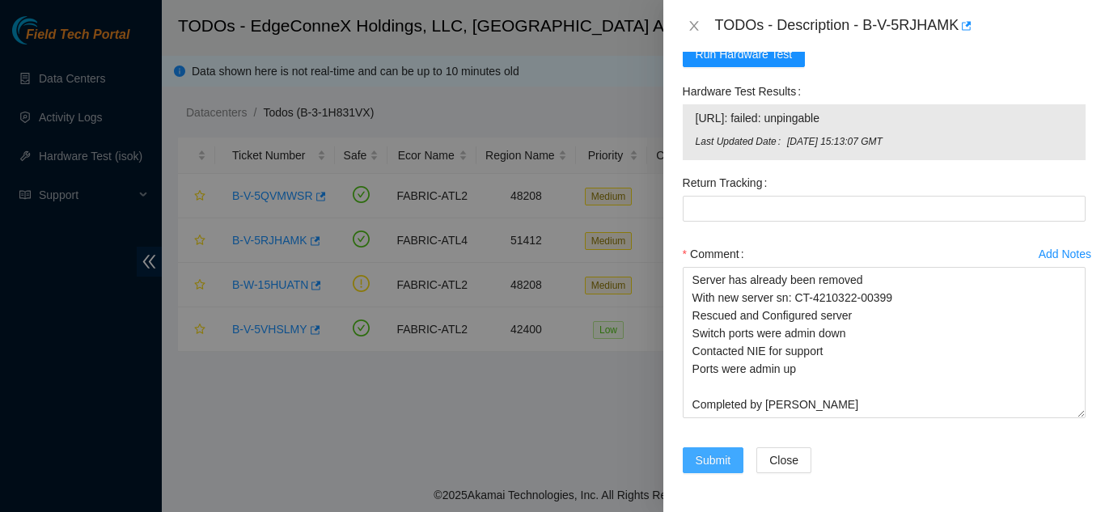
click at [722, 469] on span "Submit" at bounding box center [714, 461] width 36 height 18
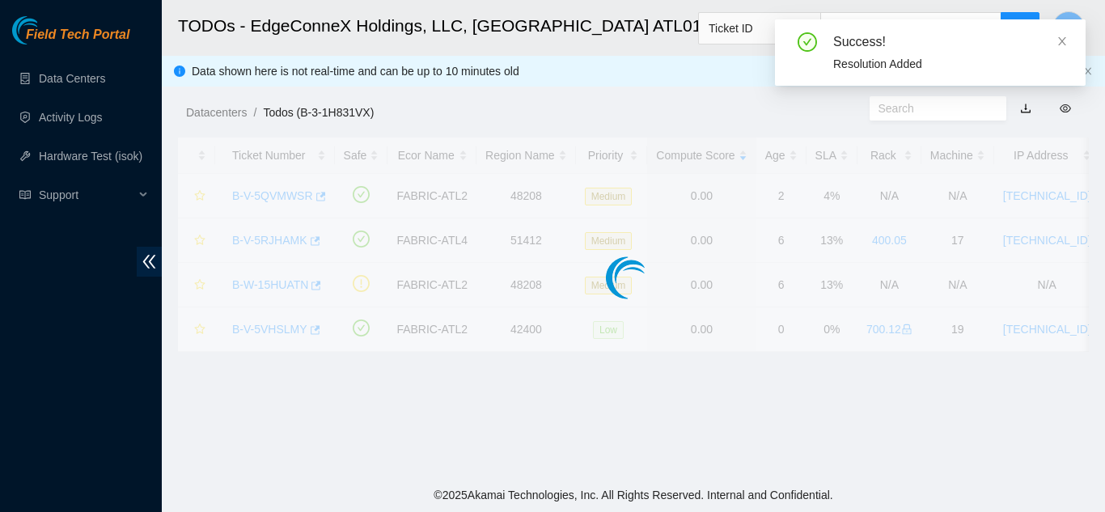
scroll to position [556, 0]
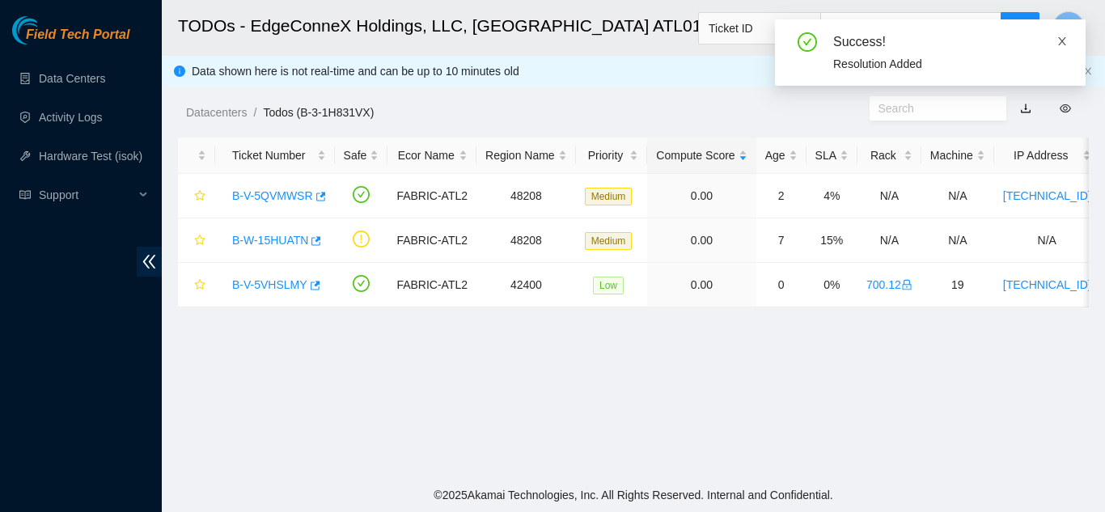
click at [1061, 44] on icon "close" at bounding box center [1062, 41] width 8 height 8
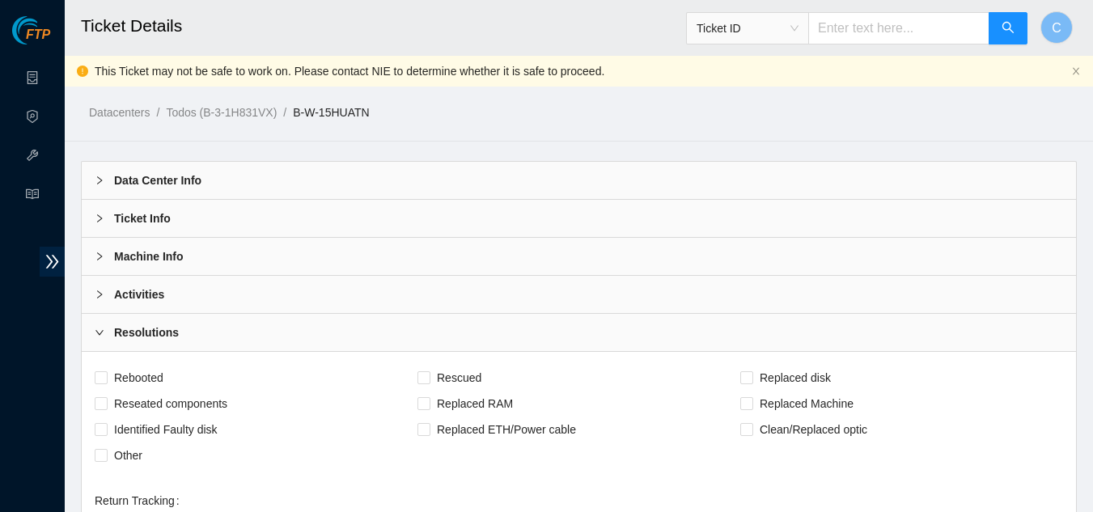
scroll to position [243, 0]
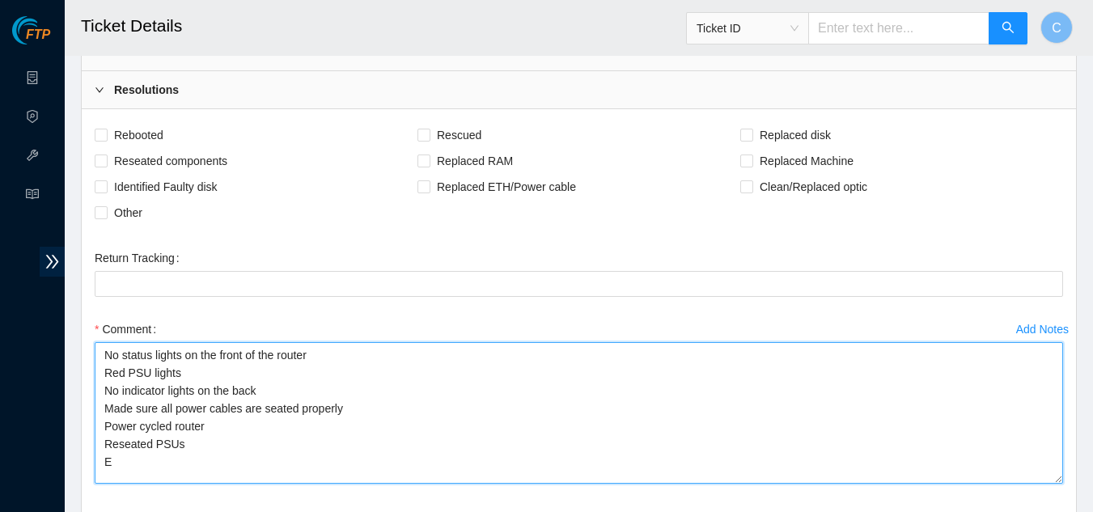
type textarea "No status lights on the front of the router Red PSU lights No indicator lights …"
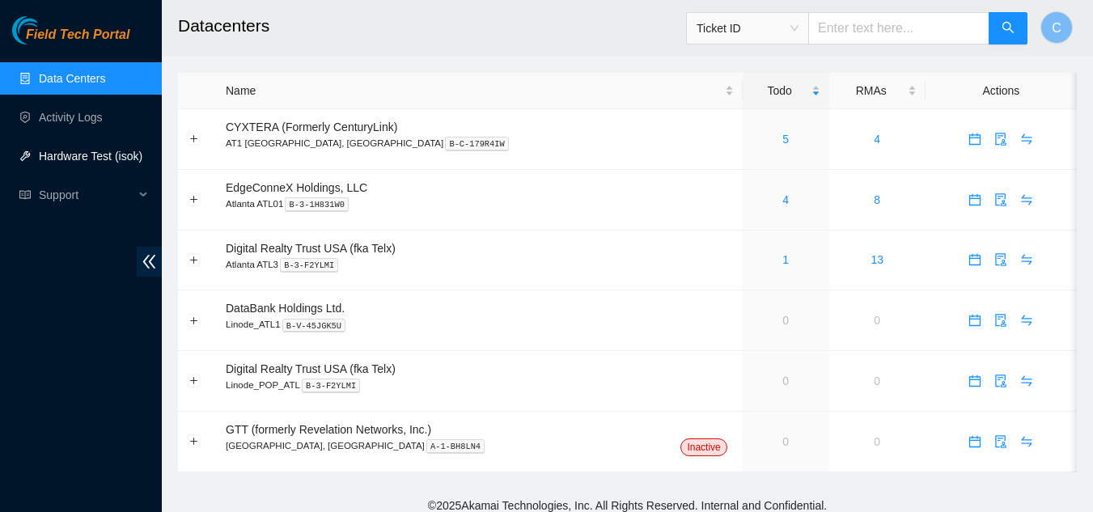
click at [57, 160] on link "Hardware Test (isok)" at bounding box center [91, 156] width 104 height 13
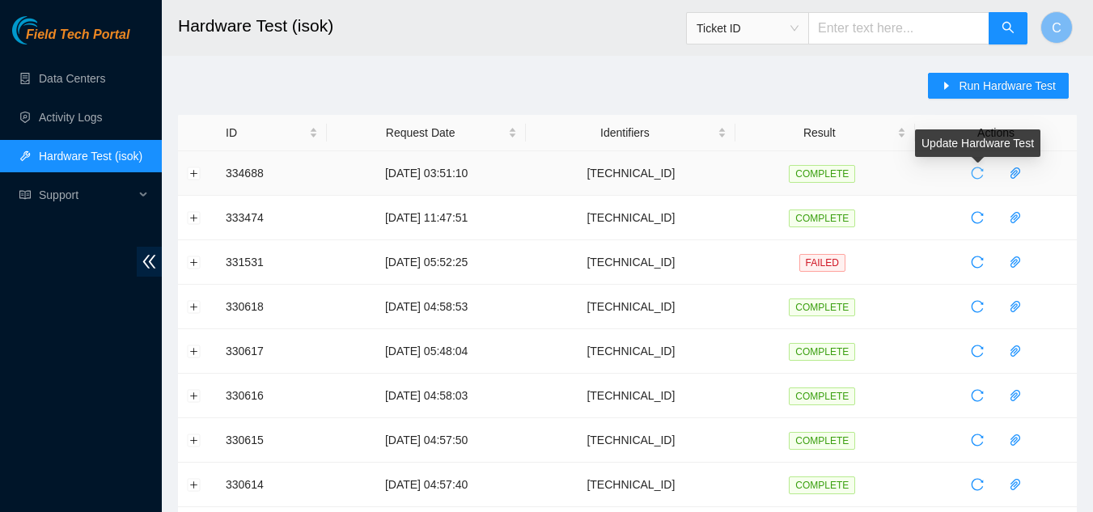
click at [973, 178] on icon "reload" at bounding box center [977, 174] width 12 height 12
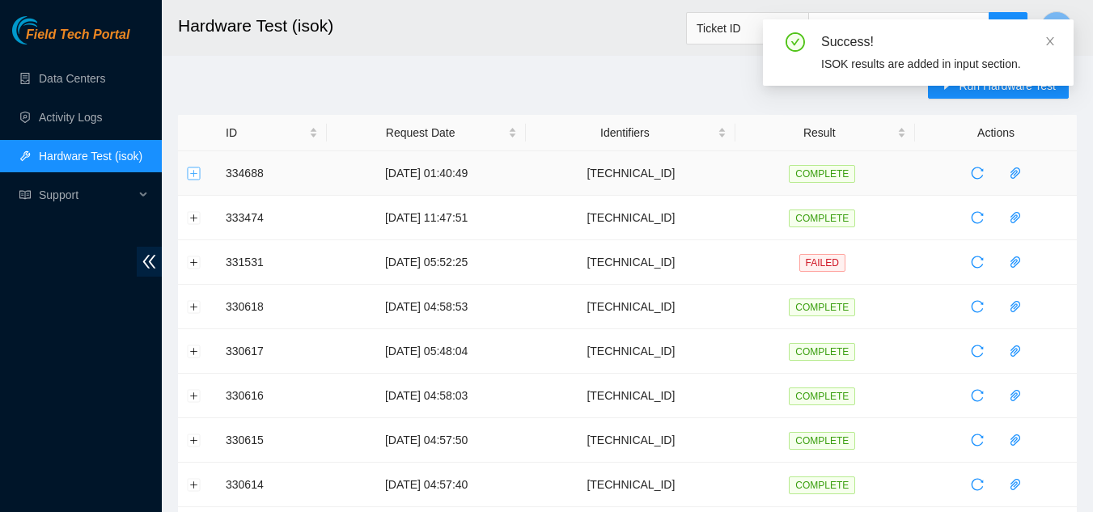
click at [193, 176] on button "Expand row" at bounding box center [194, 173] width 13 height 13
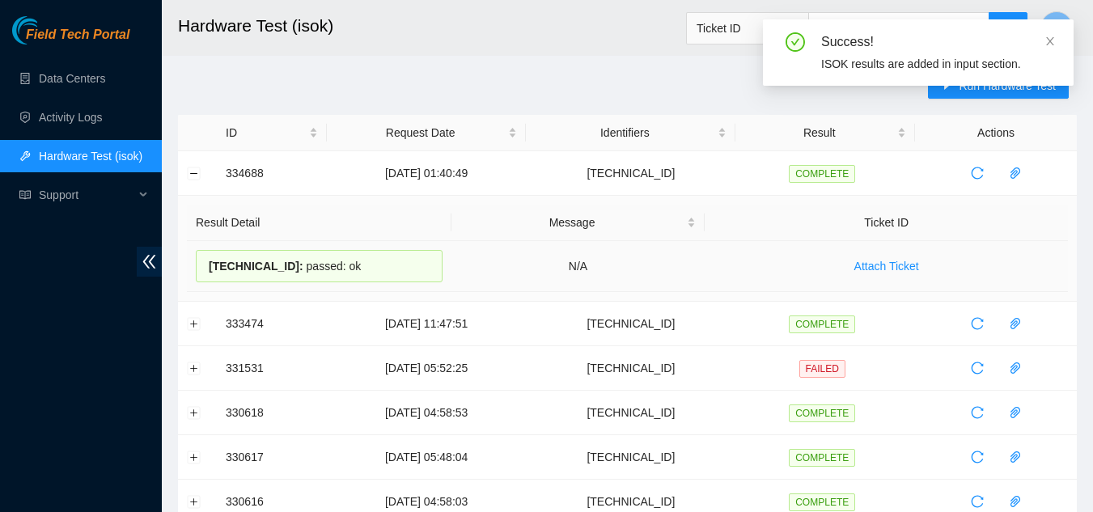
drag, startPoint x: 397, startPoint y: 265, endPoint x: 212, endPoint y: 265, distance: 185.3
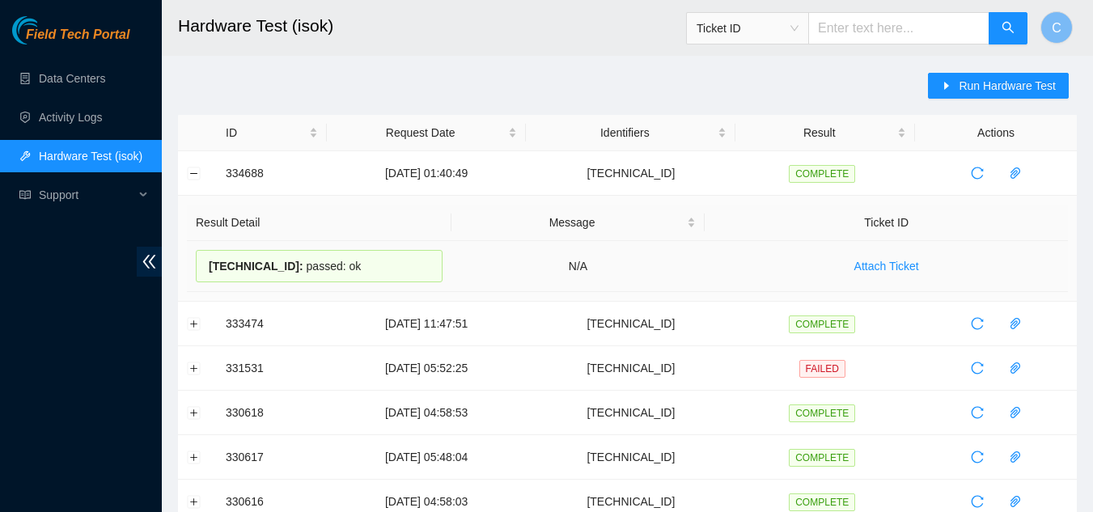
click at [358, 258] on div "[TECHNICAL_ID] : passed: ok" at bounding box center [319, 266] width 247 height 32
drag, startPoint x: 278, startPoint y: 269, endPoint x: 197, endPoint y: 266, distance: 81.0
click at [197, 266] on div "[TECHNICAL_ID] : passed: ok" at bounding box center [319, 266] width 247 height 32
